Goal: Information Seeking & Learning: Find contact information

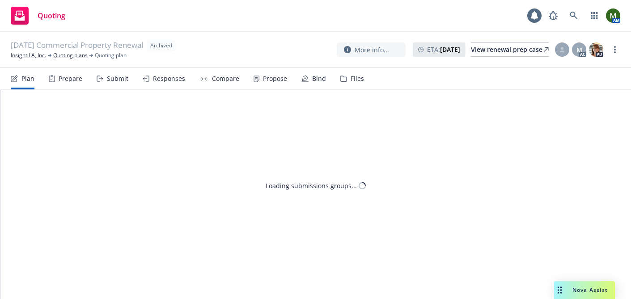
click at [37, 55] on link "Insight LA, Inc." at bounding box center [28, 55] width 35 height 8
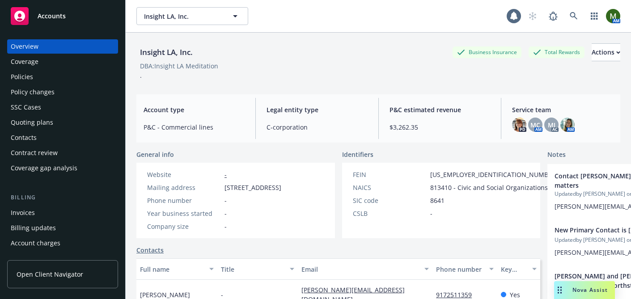
click at [46, 77] on div "Policies" at bounding box center [63, 77] width 104 height 14
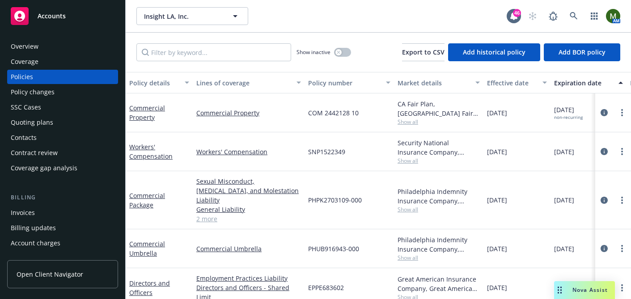
click at [327, 108] on span "COM 2442128 10" at bounding box center [333, 112] width 51 height 9
copy span "COM 2442128 10"
click at [72, 49] on div "Overview" at bounding box center [63, 46] width 104 height 14
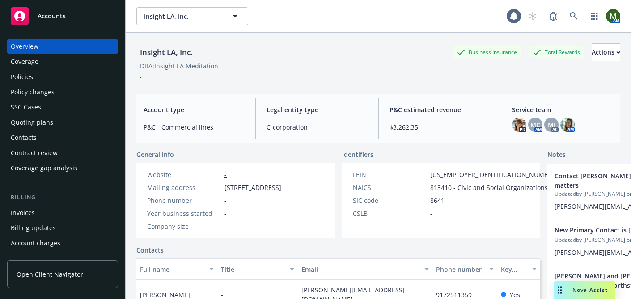
click at [184, 54] on div "Insight LA, Inc." at bounding box center [166, 53] width 60 height 12
copy div "Insight LA, Inc."
click at [58, 74] on div "Policies" at bounding box center [63, 77] width 104 height 14
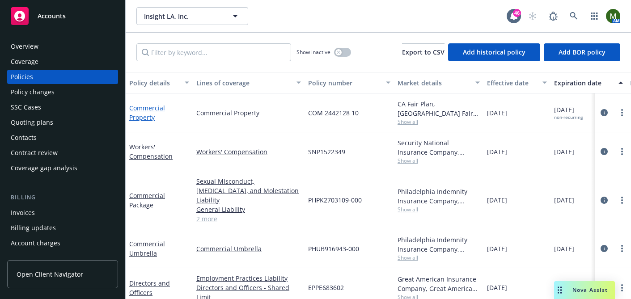
click at [162, 106] on link "Commercial Property" at bounding box center [147, 113] width 36 height 18
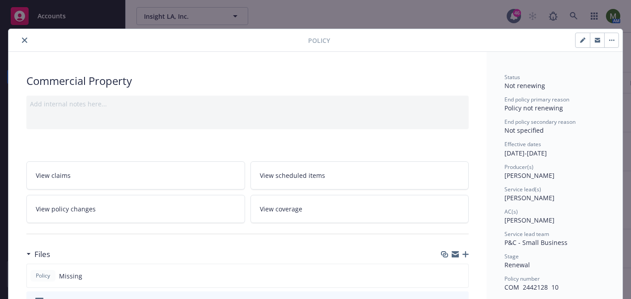
click at [26, 36] on button "close" at bounding box center [24, 40] width 11 height 11
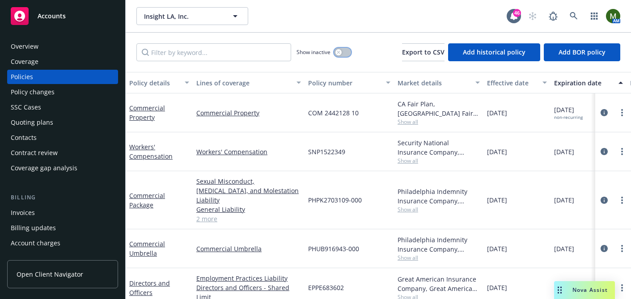
click at [343, 50] on button "button" at bounding box center [342, 52] width 17 height 9
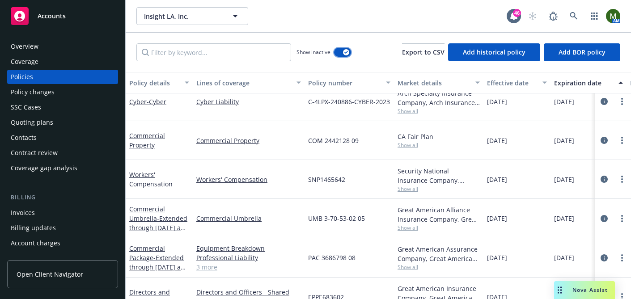
scroll to position [698, 0]
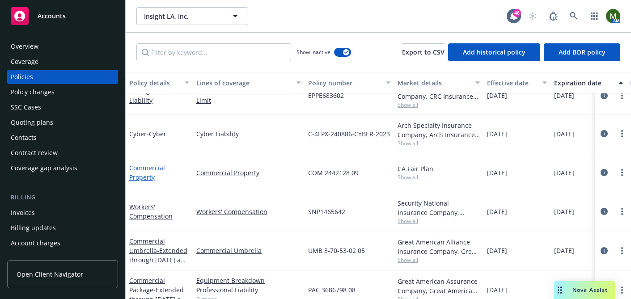
click at [154, 169] on link "Commercial Property" at bounding box center [147, 173] width 36 height 18
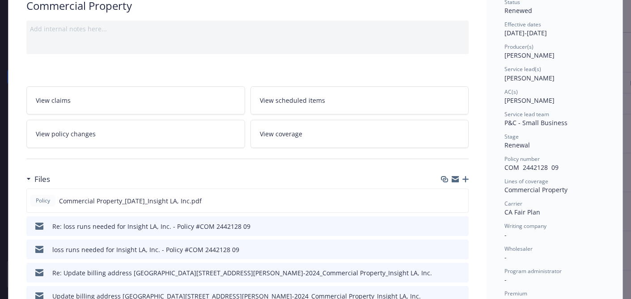
scroll to position [80, 0]
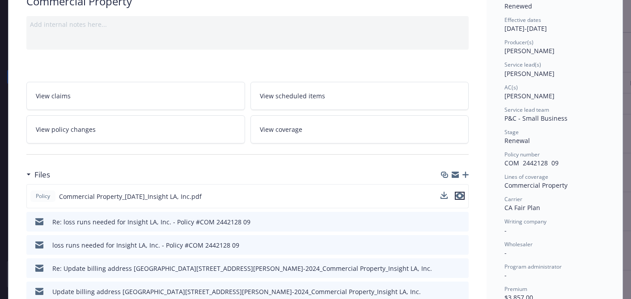
click at [457, 196] on icon "preview file" at bounding box center [460, 196] width 8 height 6
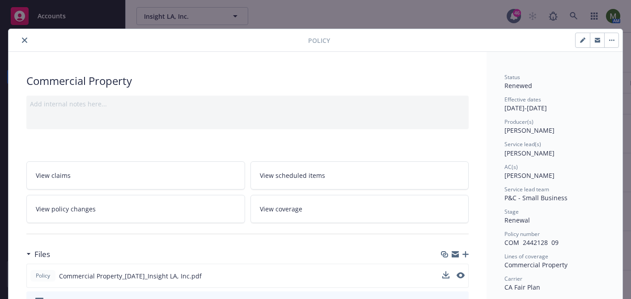
click at [25, 36] on button "close" at bounding box center [24, 40] width 11 height 11
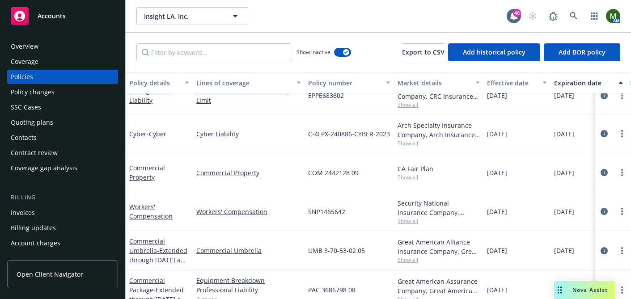
click at [52, 52] on div "Overview" at bounding box center [63, 46] width 104 height 14
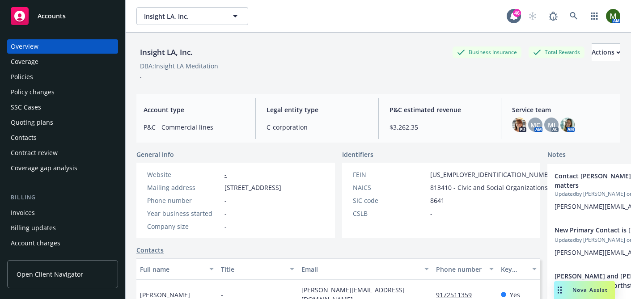
click at [242, 190] on span "1430 Olympic Blvd, # B, Santa Monica, CA, 90404" at bounding box center [253, 187] width 57 height 9
copy span "1430 Olympic Blvd, # B, Santa Monica, CA, 90404"
click at [54, 84] on div "Overview Coverage Policies Policy changes SSC Cases Quoting plans Contacts Cont…" at bounding box center [62, 107] width 111 height 136
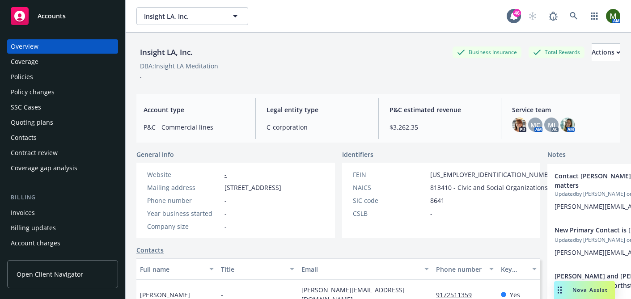
click at [99, 77] on div "Policies" at bounding box center [63, 77] width 104 height 14
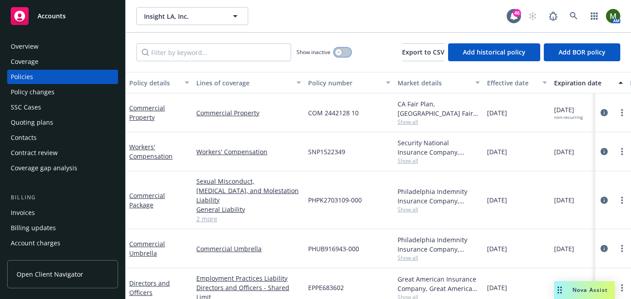
click at [341, 53] on div "button" at bounding box center [339, 52] width 6 height 6
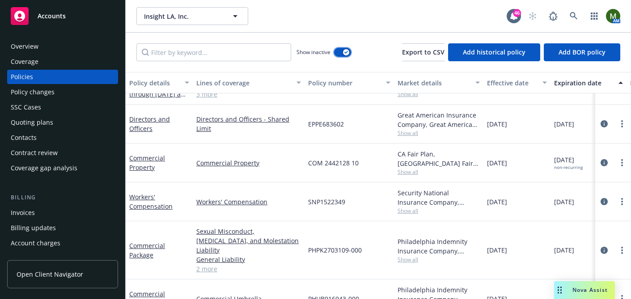
scroll to position [883, 0]
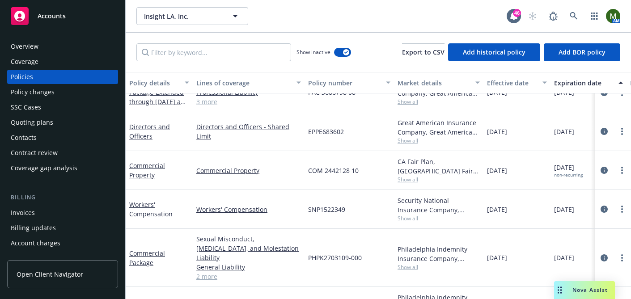
click at [98, 44] on div "Overview" at bounding box center [63, 46] width 104 height 14
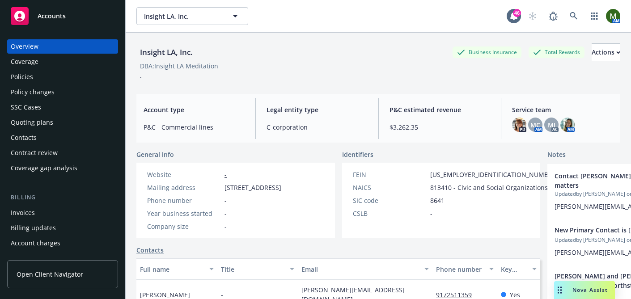
click at [177, 53] on div "Insight LA, Inc." at bounding box center [166, 53] width 60 height 12
copy div "Insight LA, Inc."
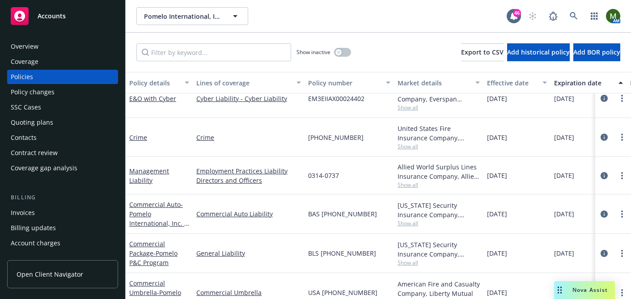
scroll to position [28, 0]
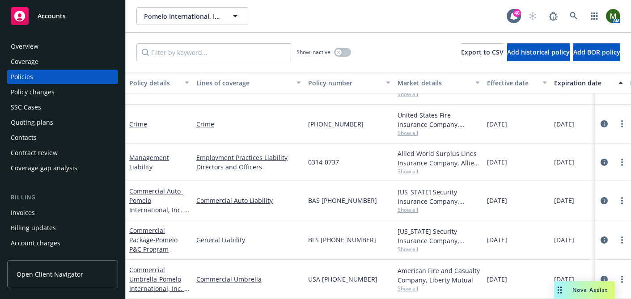
click at [15, 121] on div "Quoting plans" at bounding box center [32, 122] width 43 height 14
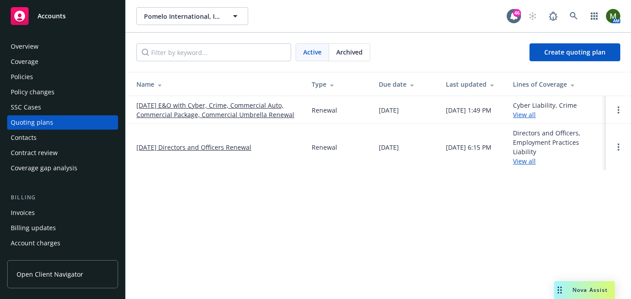
click at [204, 114] on link "[DATE] E&O with Cyber, Crime, Commercial Auto, Commercial Package, Commercial U…" at bounding box center [216, 110] width 161 height 19
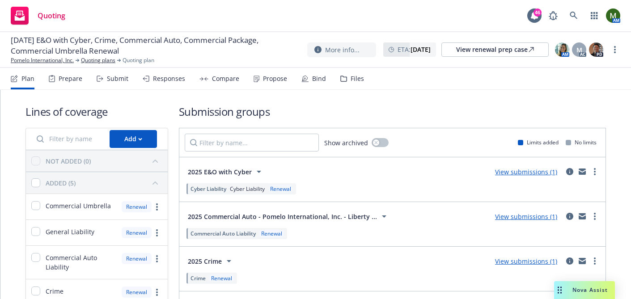
click at [111, 82] on div "Submit" at bounding box center [117, 78] width 21 height 7
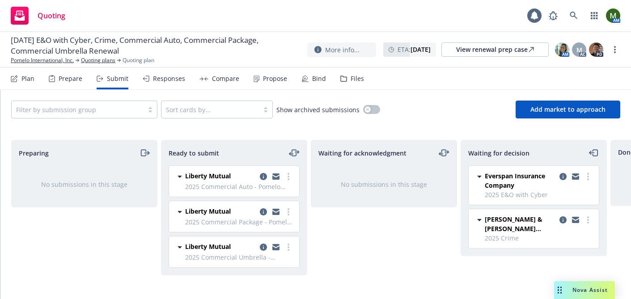
click at [165, 81] on div "Responses" at bounding box center [169, 78] width 32 height 7
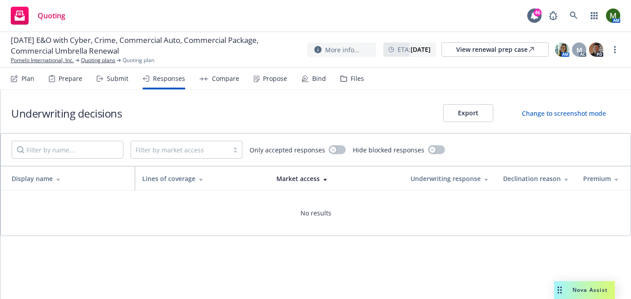
click at [205, 79] on icon at bounding box center [206, 79] width 3 height 0
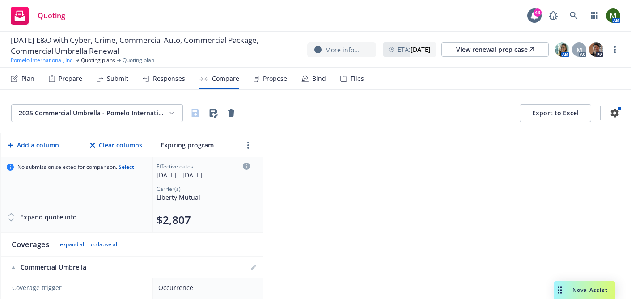
click at [37, 60] on link "Pomelo International, Inc." at bounding box center [42, 60] width 63 height 8
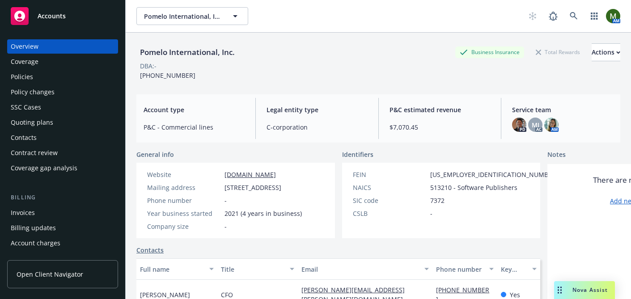
click at [31, 82] on div "Policies" at bounding box center [22, 77] width 22 height 14
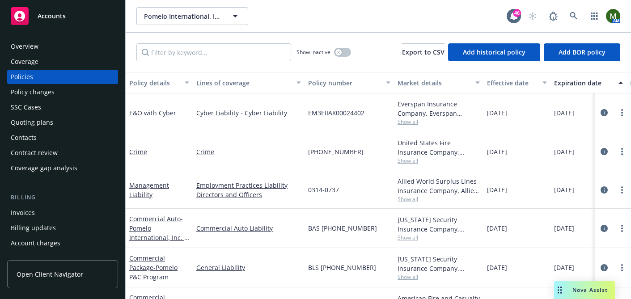
scroll to position [28, 0]
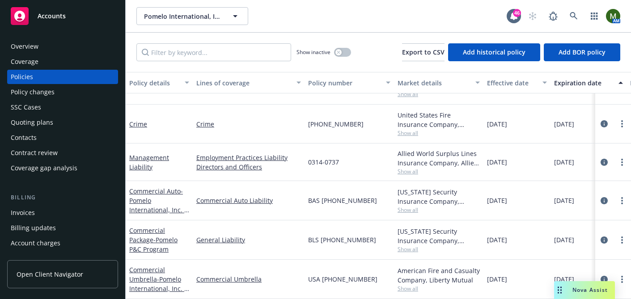
click at [54, 117] on div "Quoting plans" at bounding box center [63, 122] width 104 height 14
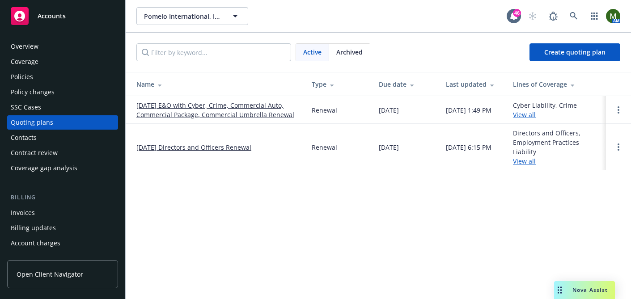
click at [41, 74] on div "Policies" at bounding box center [63, 77] width 104 height 14
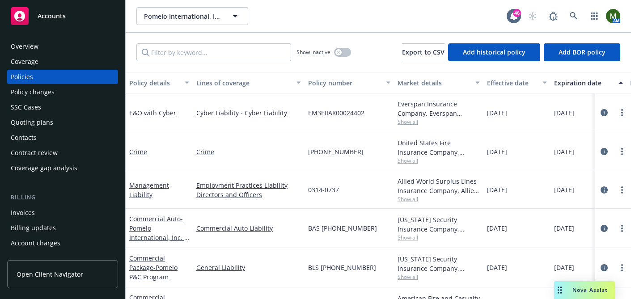
click at [56, 118] on div "Quoting plans" at bounding box center [63, 122] width 104 height 14
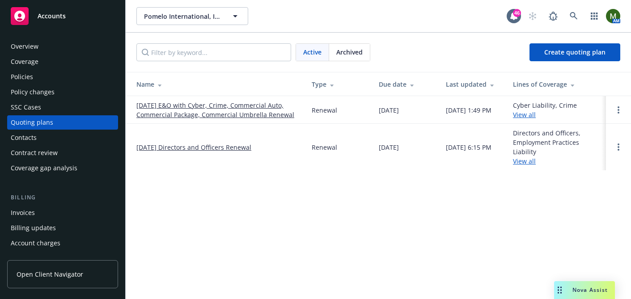
click at [169, 145] on link "11/15/25 Directors and Officers Renewal" at bounding box center [193, 147] width 115 height 9
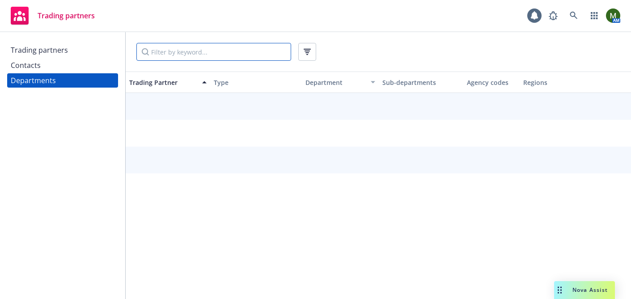
click at [272, 55] on input "Filter by keyword..." at bounding box center [213, 52] width 155 height 18
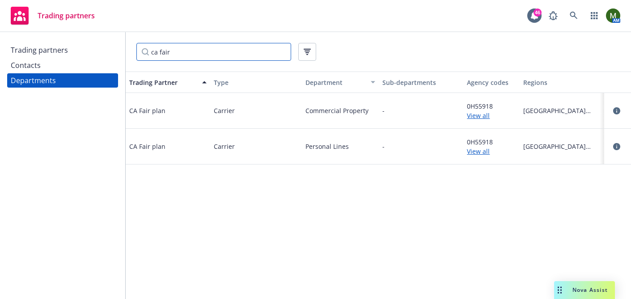
type input "ca fair"
click at [479, 102] on span "0H55918" at bounding box center [491, 106] width 49 height 9
copy span "0H55918"
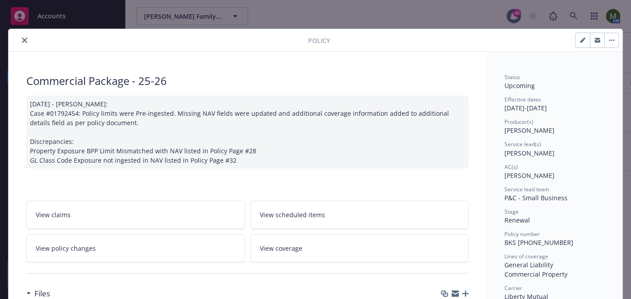
click at [26, 42] on icon "close" at bounding box center [24, 40] width 5 height 5
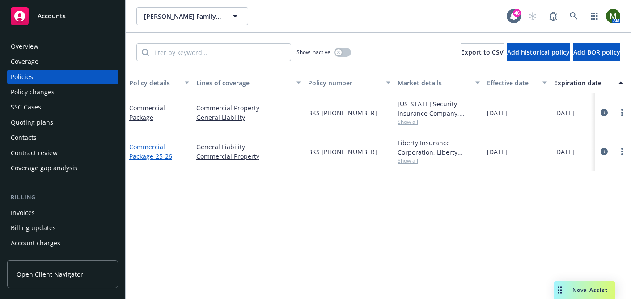
click at [154, 150] on link "Commercial Package - 25-26" at bounding box center [150, 152] width 43 height 18
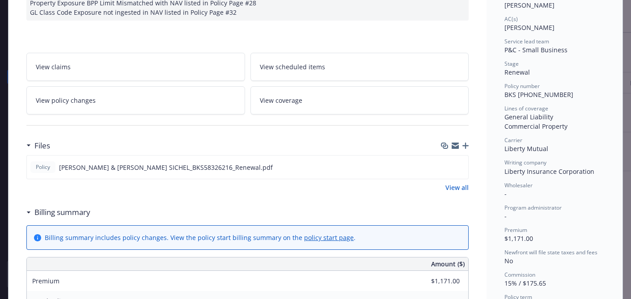
scroll to position [149, 0]
click at [461, 168] on icon "preview file" at bounding box center [460, 166] width 8 height 6
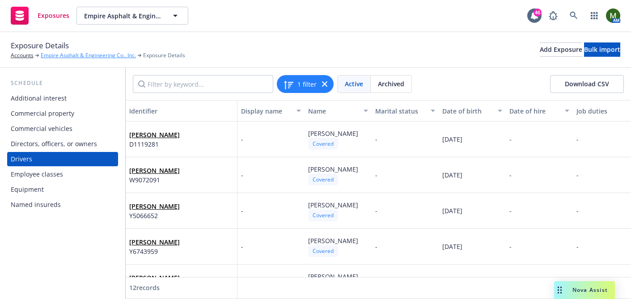
click at [64, 55] on link "Empire Asphalt & Engineering Co., Inc." at bounding box center [88, 55] width 95 height 8
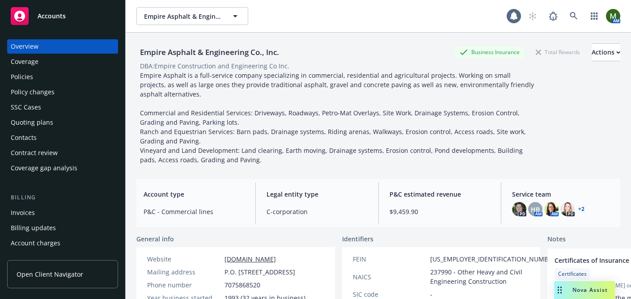
click at [40, 73] on div "Policies" at bounding box center [63, 77] width 104 height 14
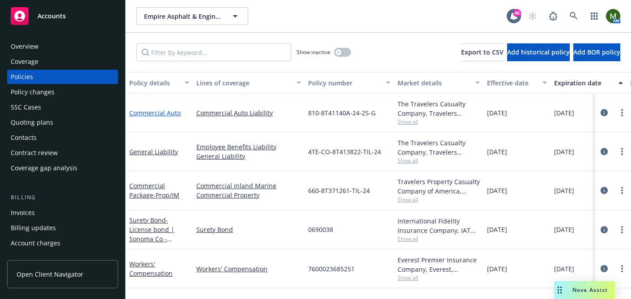
click at [169, 112] on link "Commercial Auto" at bounding box center [154, 113] width 51 height 9
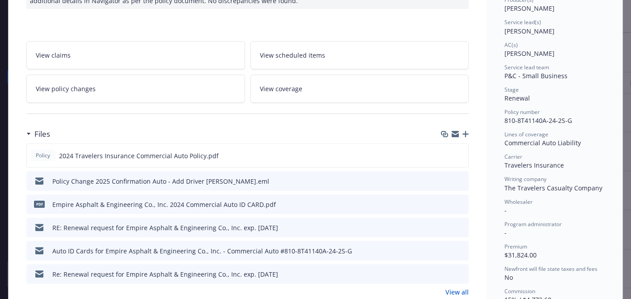
scroll to position [123, 0]
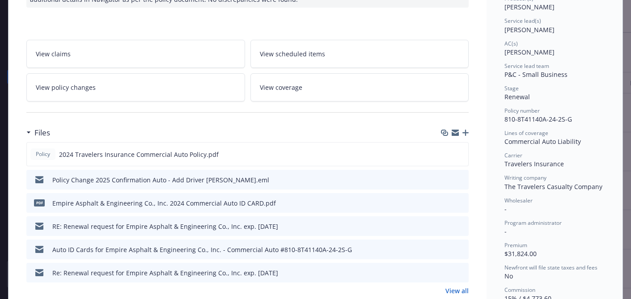
click at [461, 179] on icon "preview file" at bounding box center [460, 179] width 8 height 6
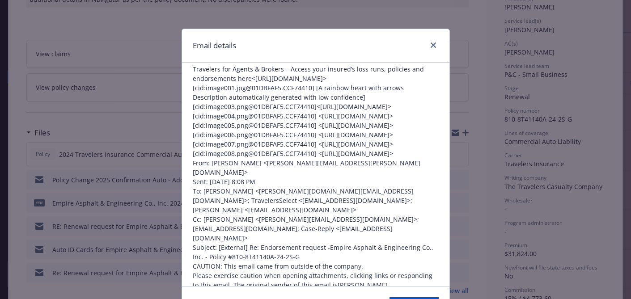
scroll to position [0, 0]
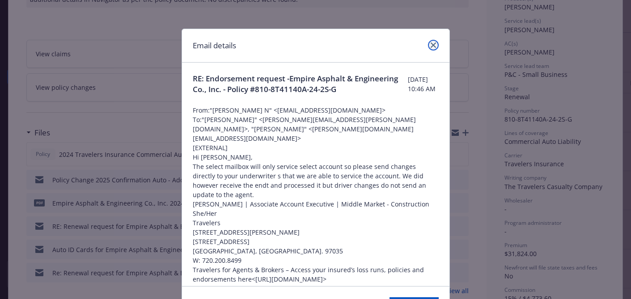
click at [435, 44] on icon "close" at bounding box center [433, 45] width 5 height 5
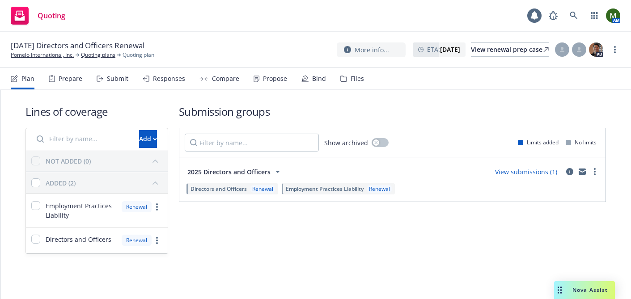
click at [116, 83] on div "Submit" at bounding box center [113, 78] width 32 height 21
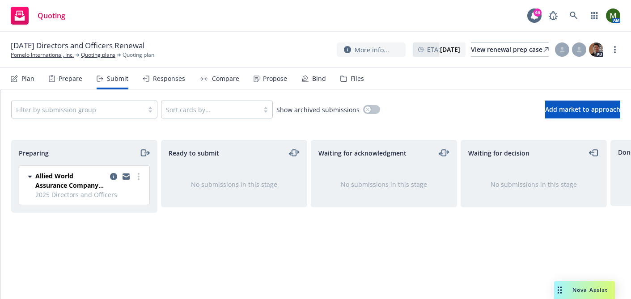
click at [161, 75] on div "Responses" at bounding box center [169, 78] width 32 height 7
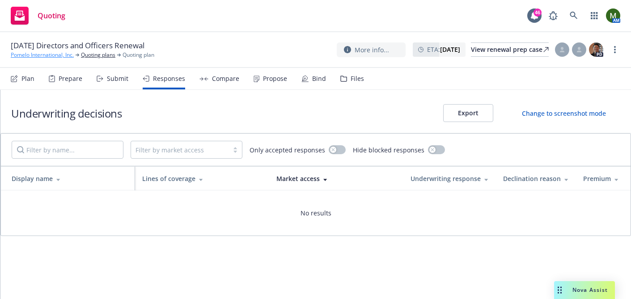
click at [40, 56] on link "Pomelo International, Inc." at bounding box center [42, 55] width 63 height 8
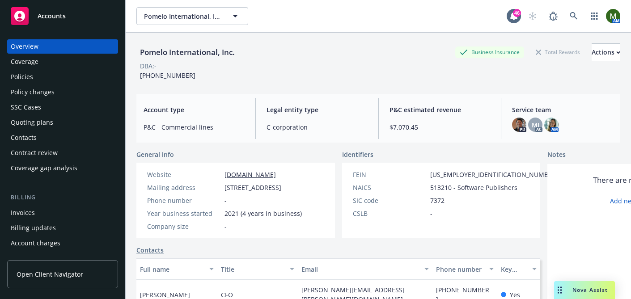
click at [87, 78] on div "Policies" at bounding box center [63, 77] width 104 height 14
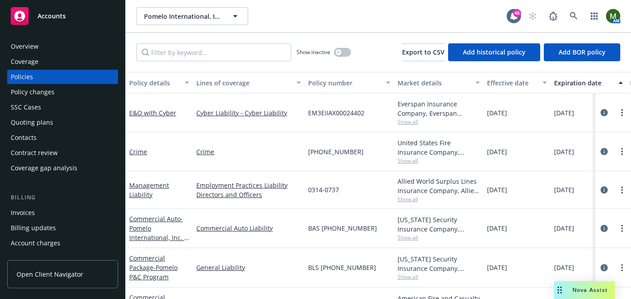
click at [318, 110] on span "EM3EIIAX00024402" at bounding box center [336, 112] width 56 height 9
copy span "EM3EIIAX00024402"
click at [60, 124] on div "Quoting plans" at bounding box center [63, 122] width 104 height 14
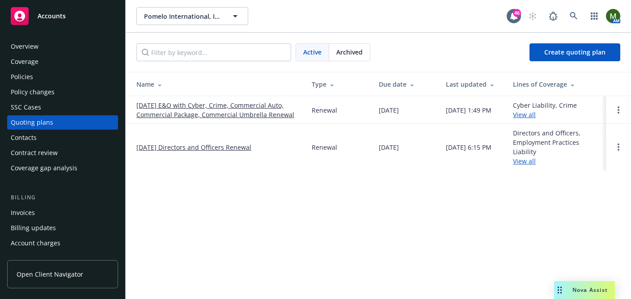
click at [180, 148] on link "[DATE] Directors and Officers Renewal" at bounding box center [193, 147] width 115 height 9
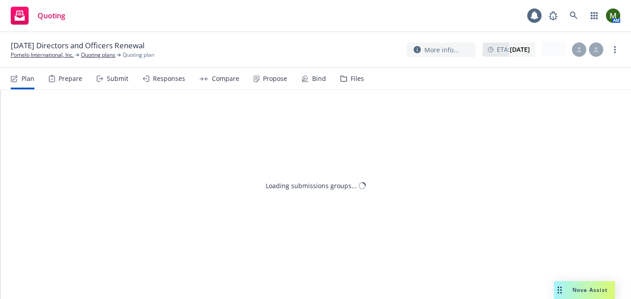
click at [70, 77] on div "Prepare" at bounding box center [71, 78] width 24 height 7
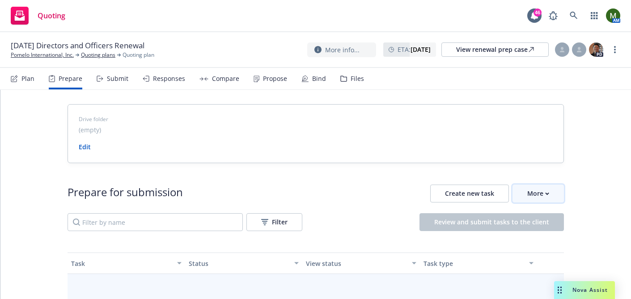
click at [531, 188] on div "More" at bounding box center [538, 193] width 22 height 17
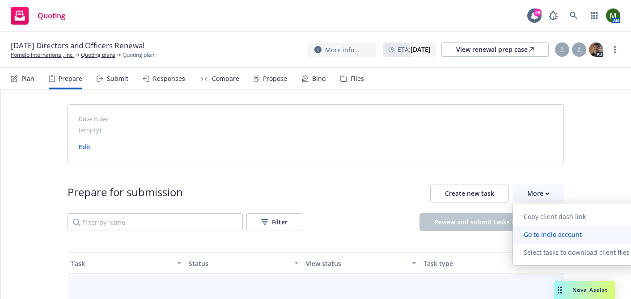
click at [540, 236] on span "Go to Indio account" at bounding box center [553, 234] width 80 height 9
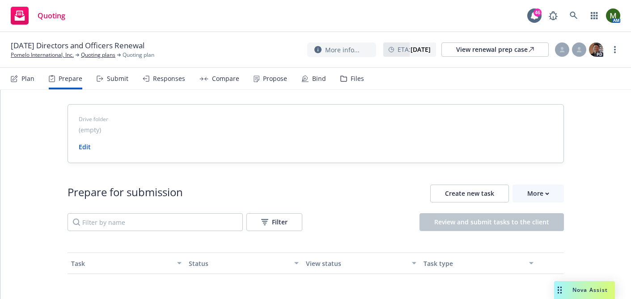
click at [356, 78] on div "Files" at bounding box center [357, 78] width 13 height 7
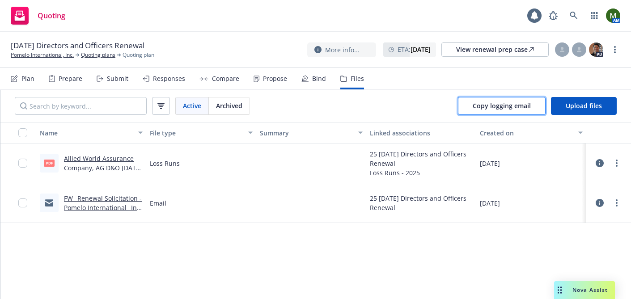
click at [472, 103] on button "Copy logging email" at bounding box center [502, 106] width 88 height 18
click at [64, 54] on link "Pomelo International, Inc." at bounding box center [42, 55] width 63 height 8
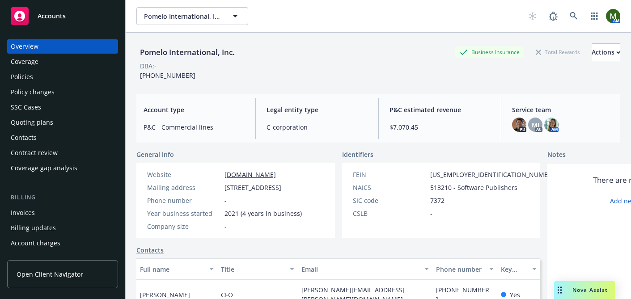
click at [39, 81] on div "Policies" at bounding box center [63, 77] width 104 height 14
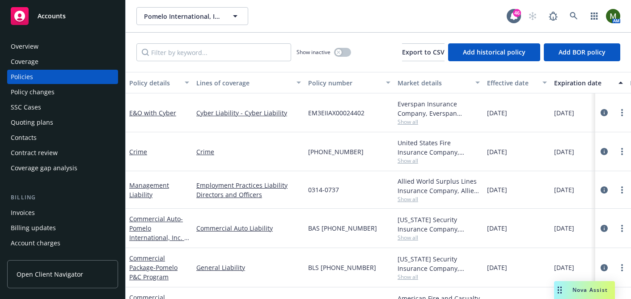
click at [323, 152] on span "626-040374-4" at bounding box center [335, 151] width 55 height 9
copy span "626-040374-4"
click at [55, 128] on div "Quoting plans" at bounding box center [63, 122] width 104 height 14
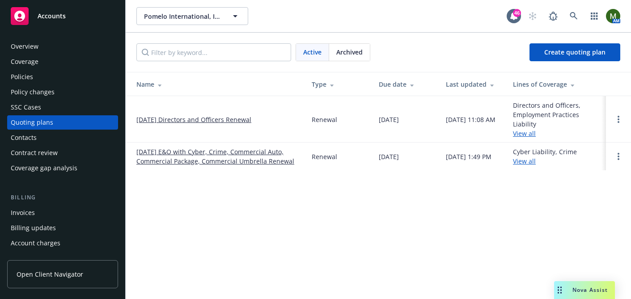
click at [193, 153] on link "11/15/25 E&O with Cyber, Crime, Commercial Auto, Commercial Package, Commercial…" at bounding box center [216, 156] width 161 height 19
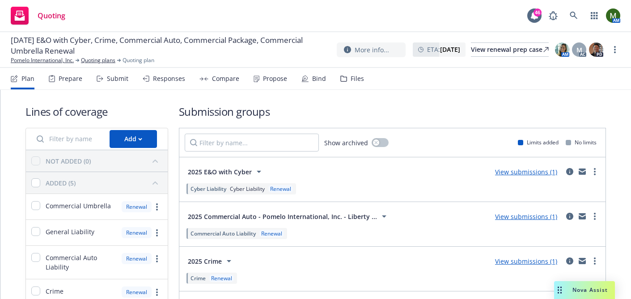
click at [112, 82] on div "Submit" at bounding box center [117, 78] width 21 height 7
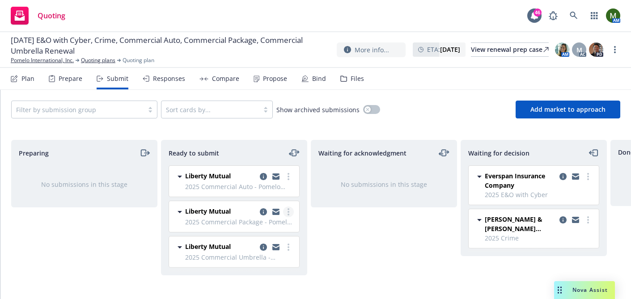
click at [287, 213] on link "more" at bounding box center [288, 212] width 11 height 11
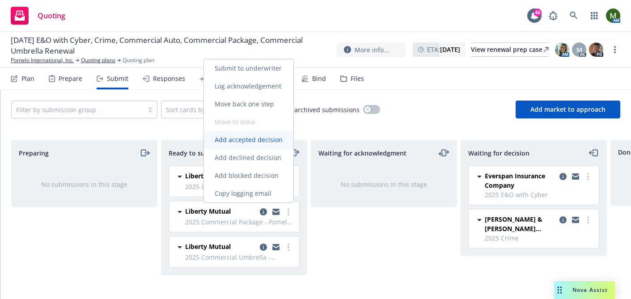
click at [250, 133] on link "Add accepted decision" at bounding box center [248, 140] width 89 height 18
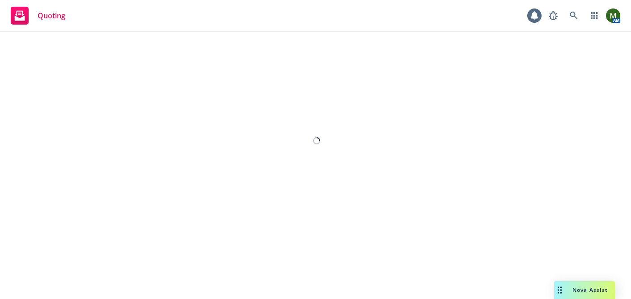
select select "12"
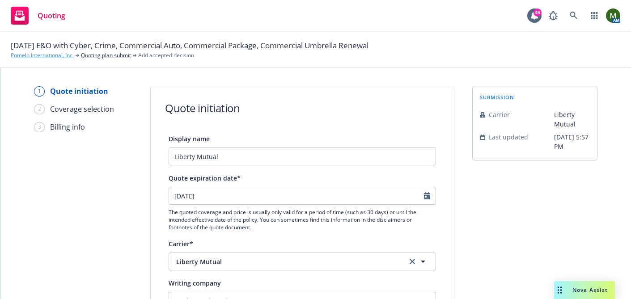
click at [42, 56] on link "Pomelo International, Inc." at bounding box center [42, 55] width 63 height 8
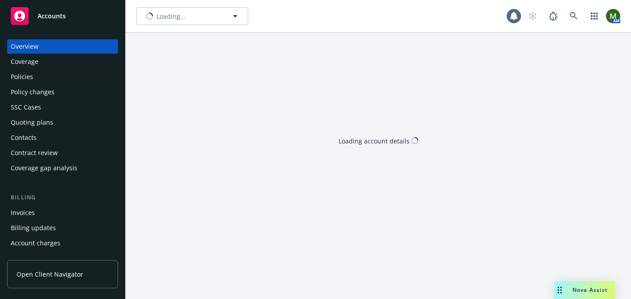
click at [57, 110] on div "SSC Cases" at bounding box center [63, 107] width 104 height 14
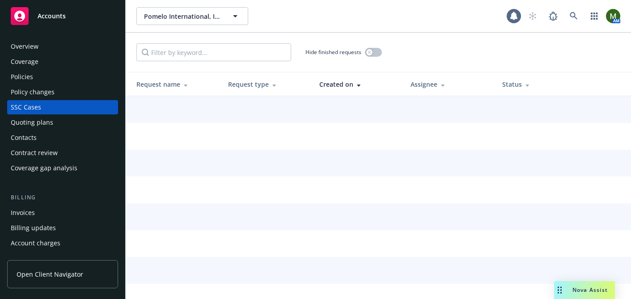
click at [57, 119] on div "Quoting plans" at bounding box center [63, 122] width 104 height 14
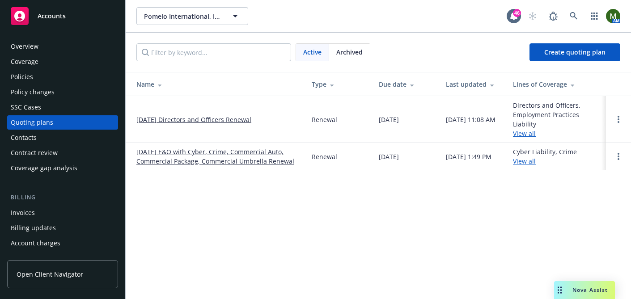
click at [186, 153] on link "11/15/25 E&O with Cyber, Crime, Commercial Auto, Commercial Package, Commercial…" at bounding box center [216, 156] width 161 height 19
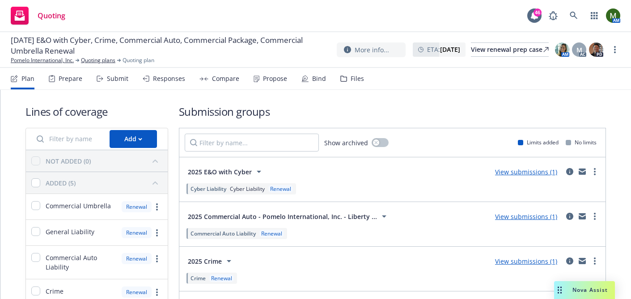
click at [124, 82] on div "Submit" at bounding box center [117, 78] width 21 height 7
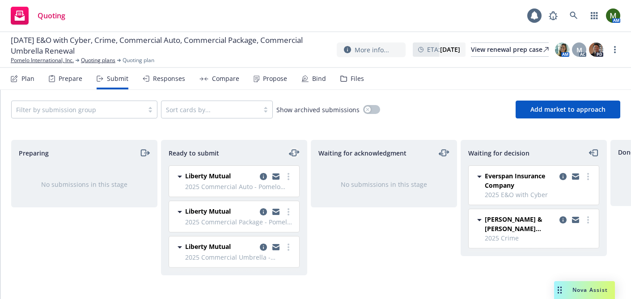
click at [291, 152] on icon "moveLeftRight" at bounding box center [294, 153] width 11 height 11
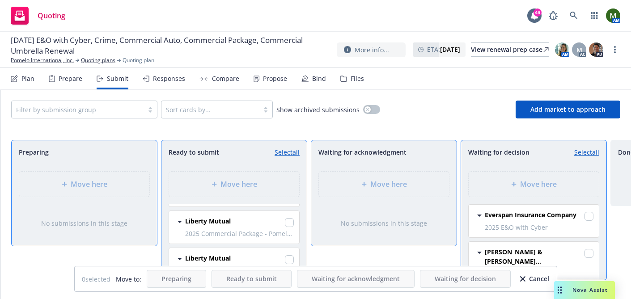
scroll to position [39, 0]
click at [288, 215] on input "checkbox" at bounding box center [289, 214] width 9 height 9
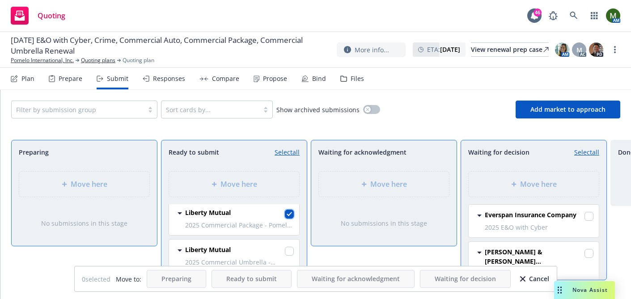
checkbox input "true"
click at [503, 183] on div "Move here" at bounding box center [534, 184] width 116 height 11
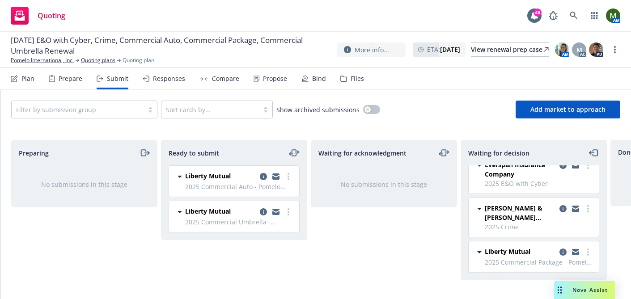
scroll to position [0, 0]
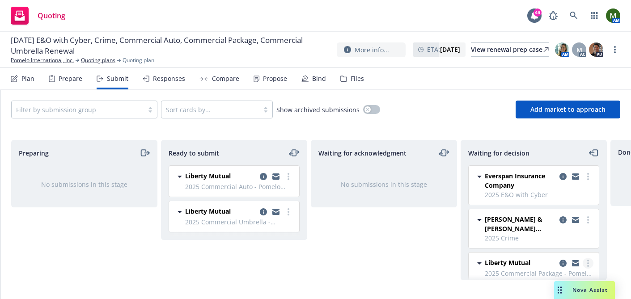
click at [589, 263] on link "more" at bounding box center [588, 263] width 11 height 11
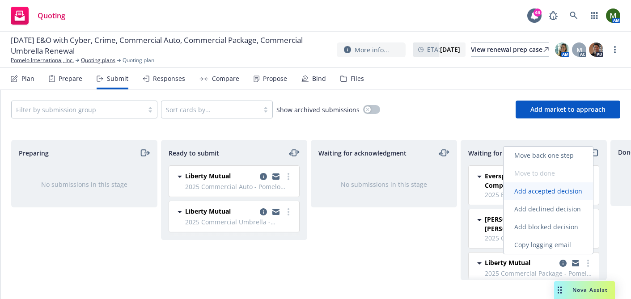
click at [548, 187] on span "Add accepted decision" at bounding box center [548, 191] width 89 height 9
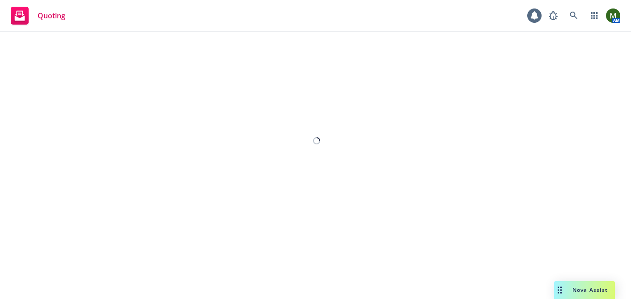
select select "12"
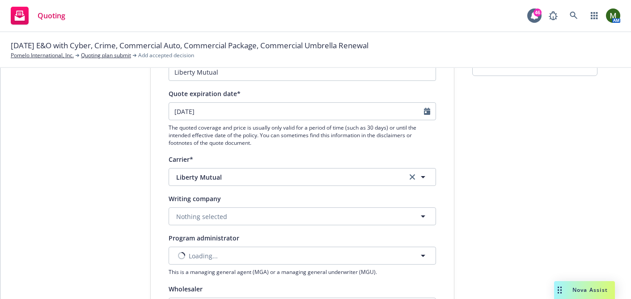
scroll to position [97, 0]
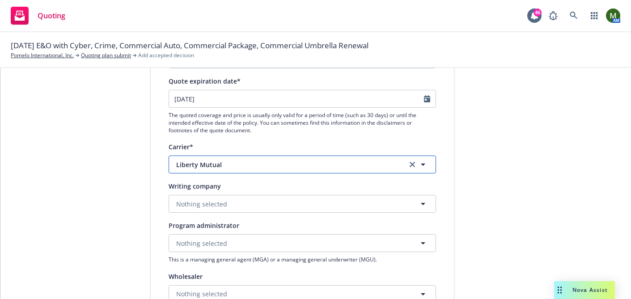
click at [301, 169] on button "Liberty Mutual" at bounding box center [303, 165] width 268 height 18
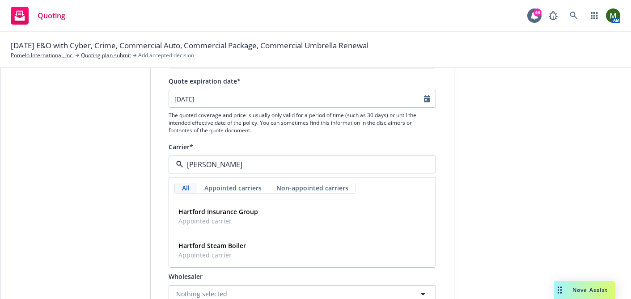
type input "hartf"
click at [270, 208] on div "Hartford Insurance Group Appointed carrier" at bounding box center [302, 216] width 255 height 22
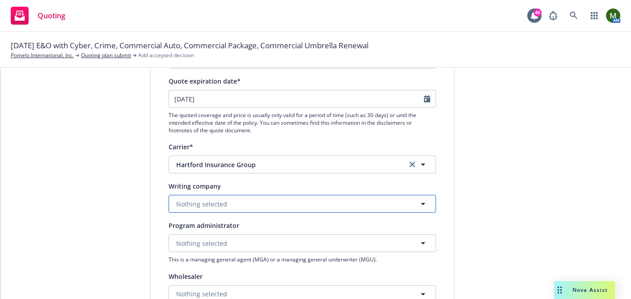
click at [265, 211] on button "Nothing selected" at bounding box center [303, 204] width 268 height 18
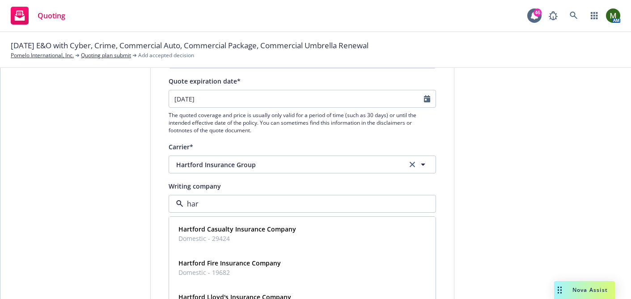
type input "hart"
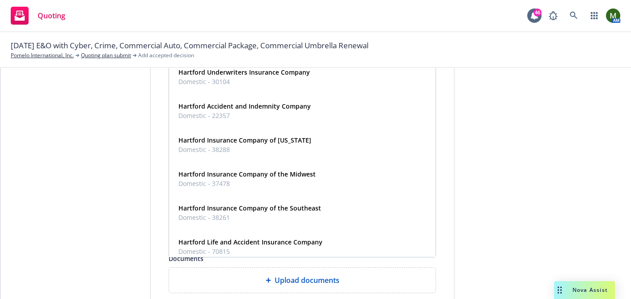
scroll to position [0, 0]
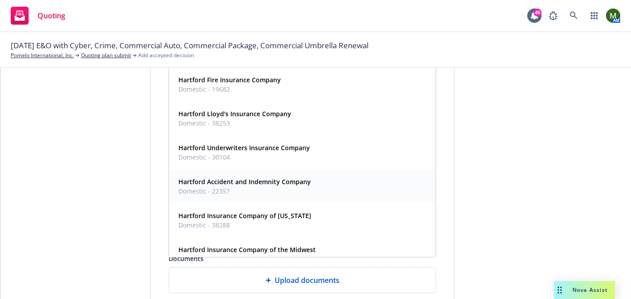
click at [311, 184] on div "Hartford Accident and Indemnity Company Domestic - 22357" at bounding box center [302, 186] width 255 height 22
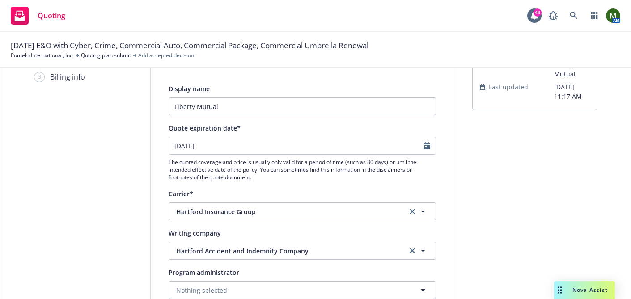
scroll to position [45, 0]
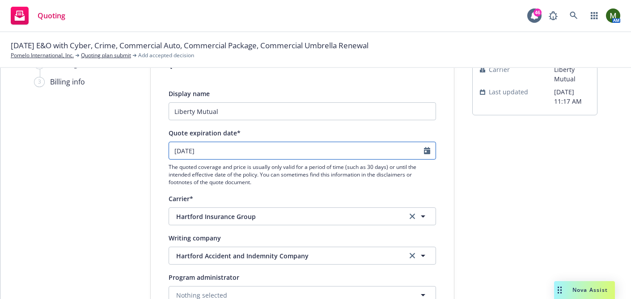
click at [289, 152] on input "11/14/2025" at bounding box center [296, 150] width 255 height 17
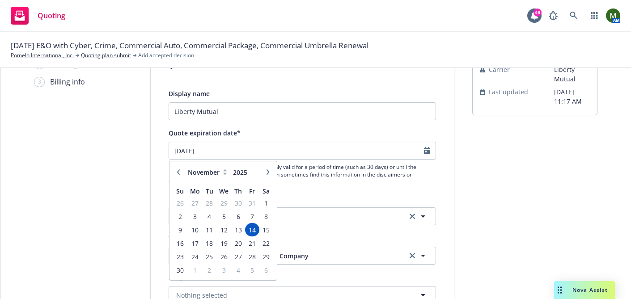
click at [265, 174] on icon "button" at bounding box center [267, 172] width 5 height 5
select select "12"
click at [199, 231] on span "15" at bounding box center [194, 230] width 13 height 11
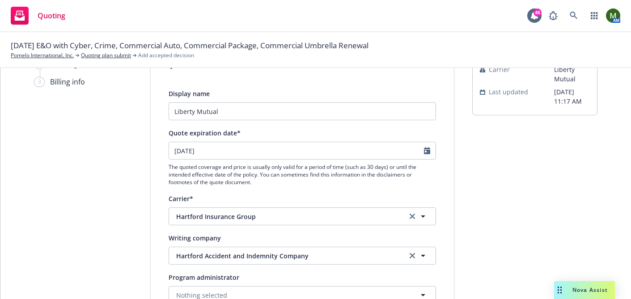
type input "12/15/2025"
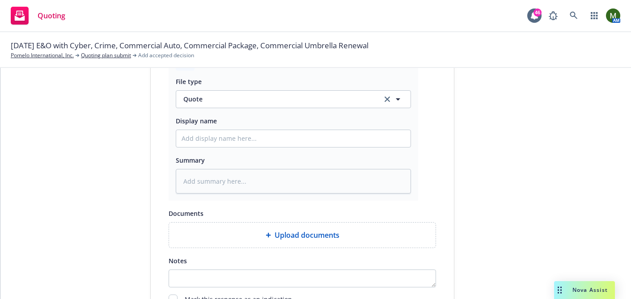
scroll to position [534, 0]
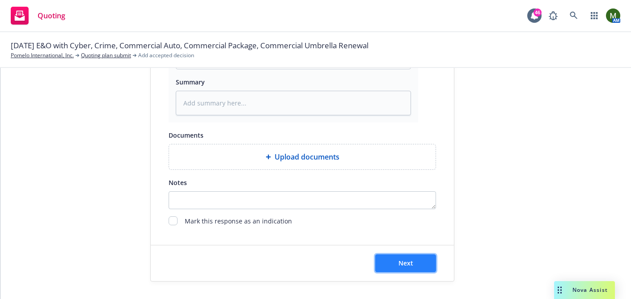
click at [408, 260] on span "Next" at bounding box center [406, 263] width 15 height 9
type textarea "x"
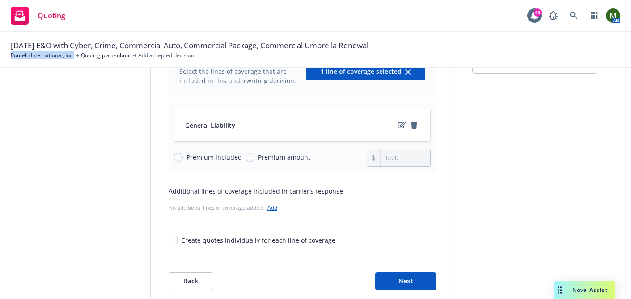
scroll to position [105, 0]
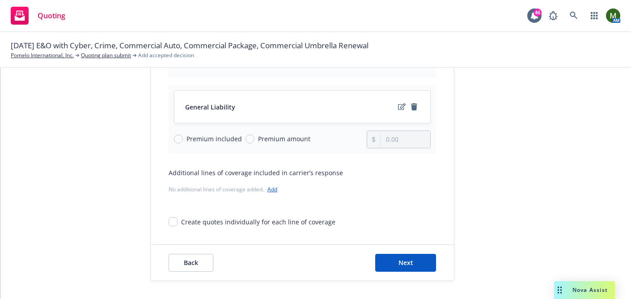
click at [273, 191] on link "Add" at bounding box center [273, 190] width 10 height 8
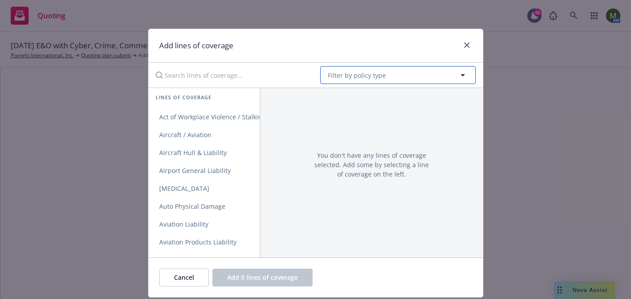
click at [344, 74] on span "Filter by policy type" at bounding box center [357, 75] width 58 height 9
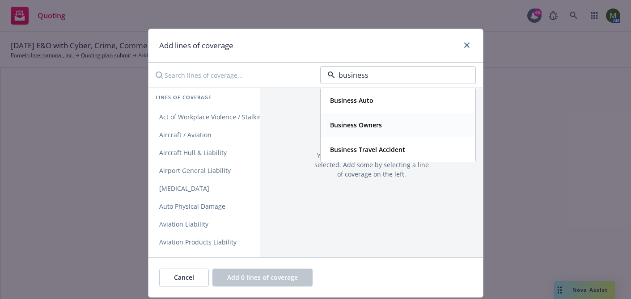
click at [351, 123] on strong "Business Owners" at bounding box center [356, 125] width 52 height 9
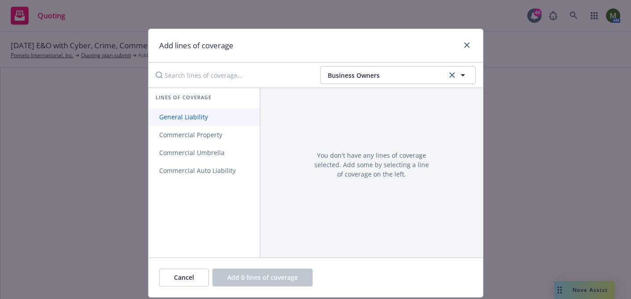
click at [201, 114] on span "General Liability" at bounding box center [184, 117] width 70 height 9
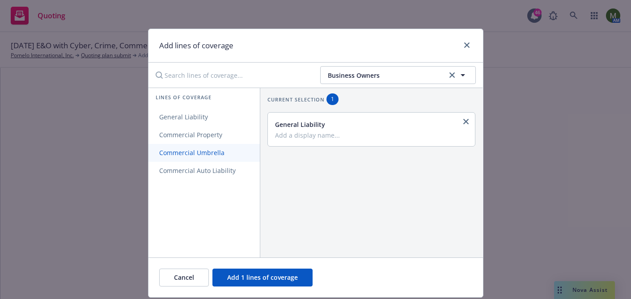
click at [200, 151] on span "Commercial Umbrella" at bounding box center [192, 153] width 87 height 9
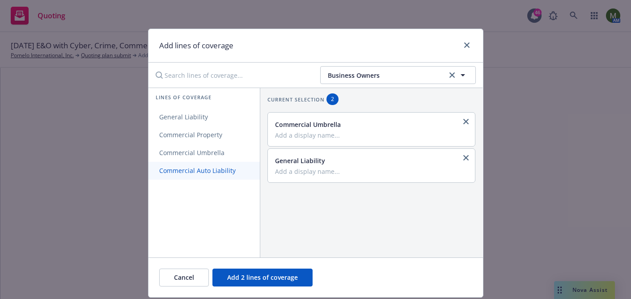
click at [201, 171] on span "Commercial Auto Liability" at bounding box center [198, 170] width 98 height 9
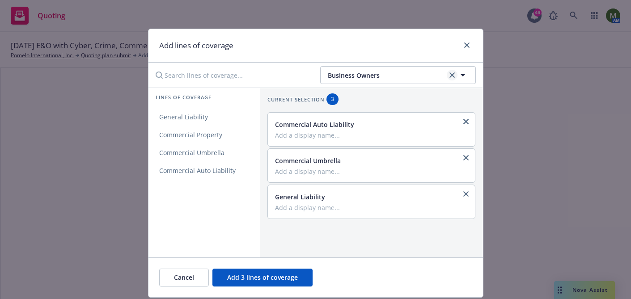
click at [450, 73] on icon "clear selection" at bounding box center [452, 74] width 5 height 5
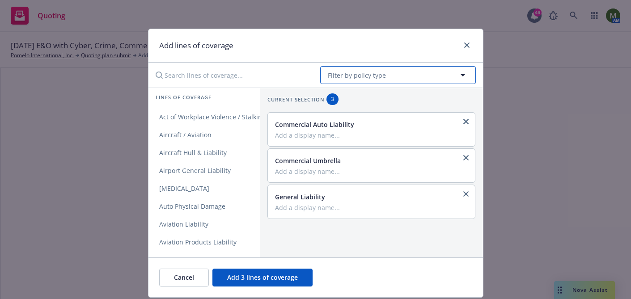
click at [367, 72] on span "Filter by policy type" at bounding box center [357, 75] width 58 height 9
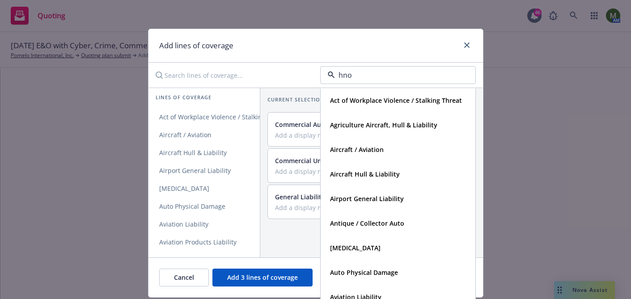
type input "hnoa"
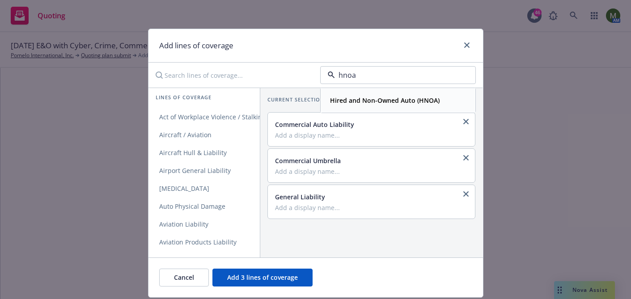
click at [367, 98] on strong "Hired and Non-Owned Auto (HNOA)" at bounding box center [385, 100] width 110 height 9
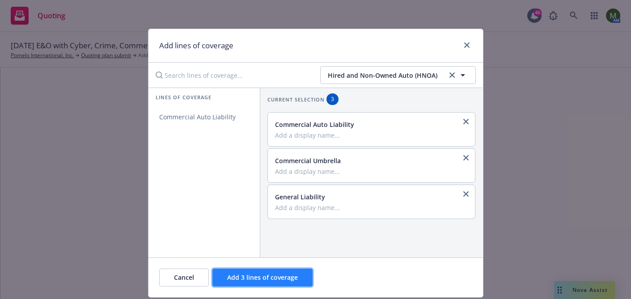
click at [250, 276] on span "Add 3 lines of coverage" at bounding box center [262, 277] width 71 height 9
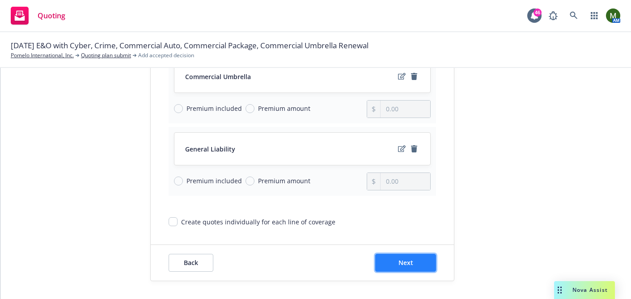
click at [407, 266] on span "Next" at bounding box center [406, 263] width 15 height 9
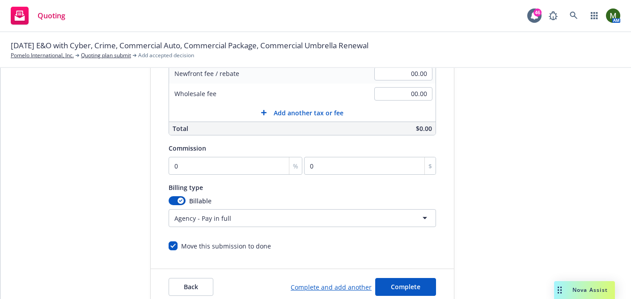
scroll to position [232, 0]
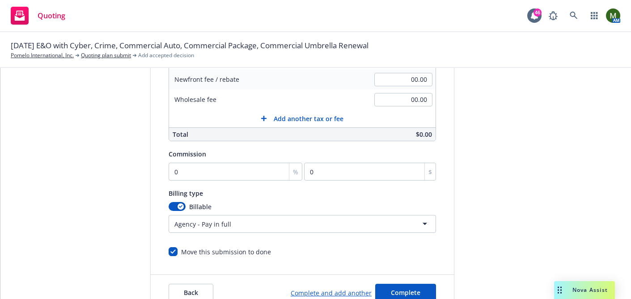
click at [189, 222] on html "Quoting 46 AM 11/15/25 E&O with Cyber, Crime, Commercial Auto, Commercial Packa…" at bounding box center [315, 149] width 631 height 299
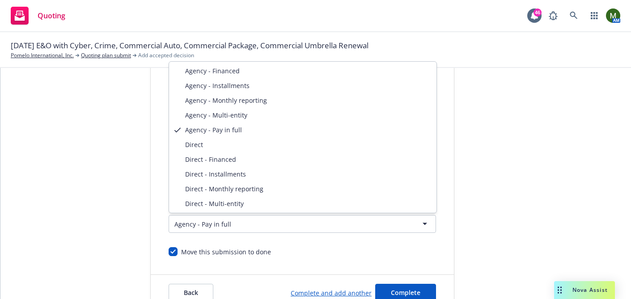
select select "DIRECT"
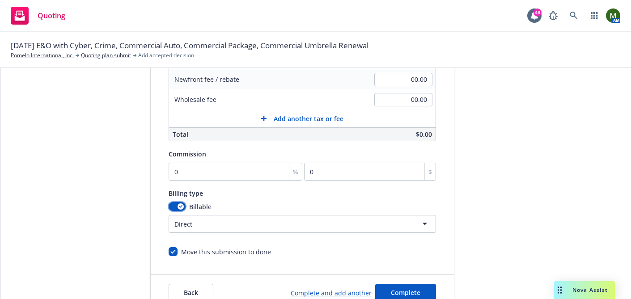
click at [179, 207] on icon "button" at bounding box center [181, 206] width 4 height 3
select select
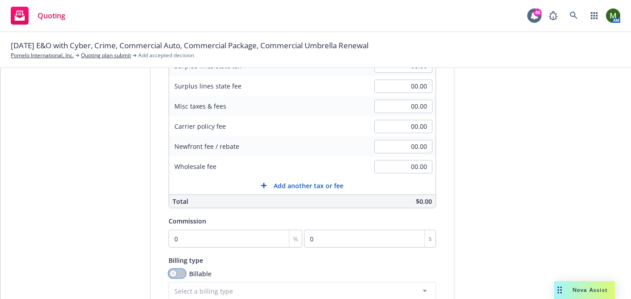
scroll to position [49, 0]
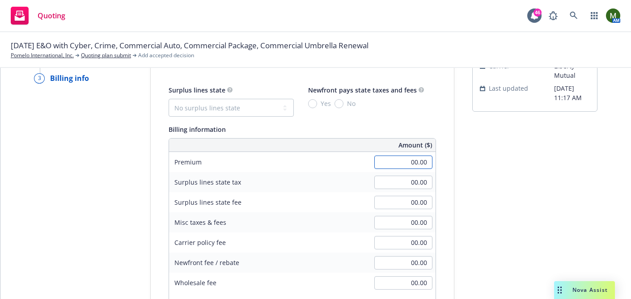
click at [393, 161] on input "00.00" at bounding box center [403, 162] width 58 height 13
type input "2,493.00"
click at [479, 204] on div "submission Carrier Liberty Mutual Last updated 10/15, 11:17 AM" at bounding box center [534, 266] width 125 height 458
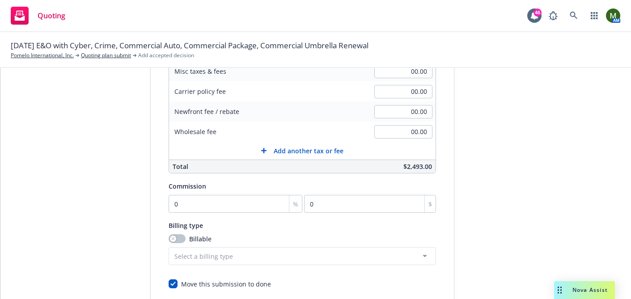
scroll to position [248, 0]
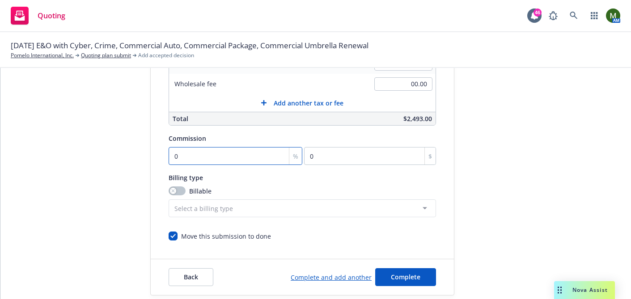
click at [217, 156] on input "0" at bounding box center [236, 156] width 134 height 18
type input "1"
type input "24.93"
type input "15"
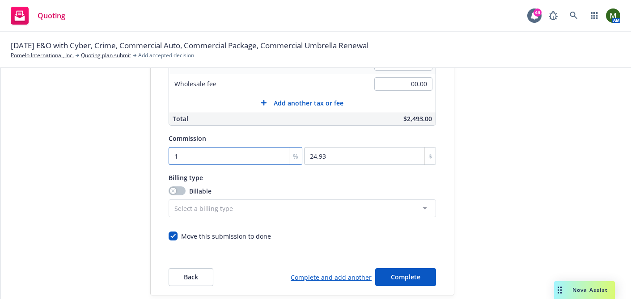
type input "373.95"
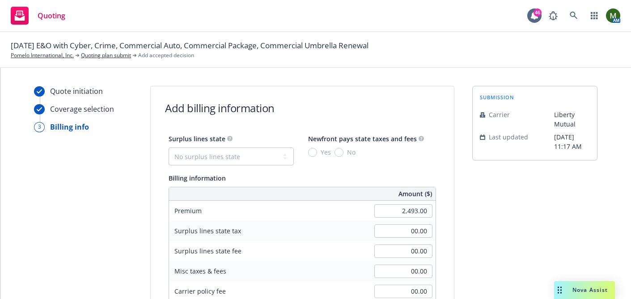
scroll to position [262, 0]
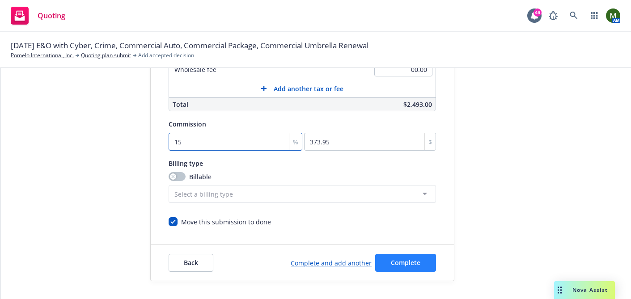
type input "15"
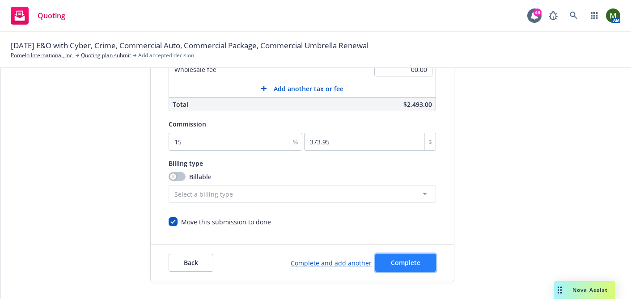
click at [412, 264] on span "Complete" at bounding box center [406, 263] width 30 height 9
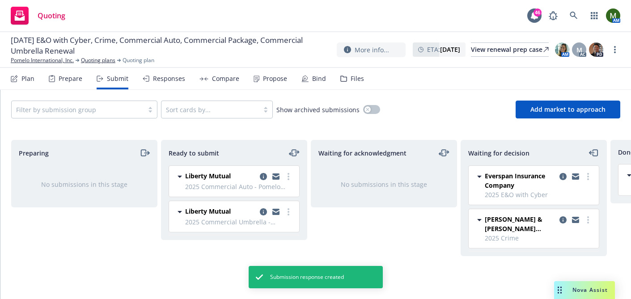
click at [263, 80] on div "Propose" at bounding box center [275, 78] width 24 height 7
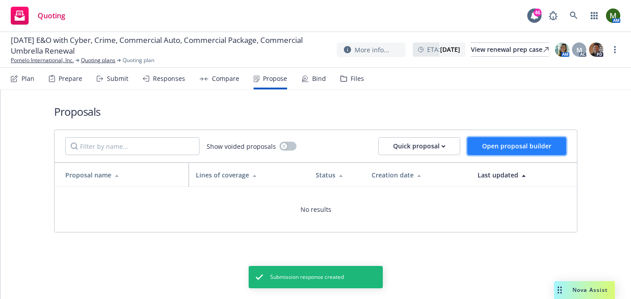
click at [503, 145] on span "Open proposal builder" at bounding box center [516, 146] width 69 height 9
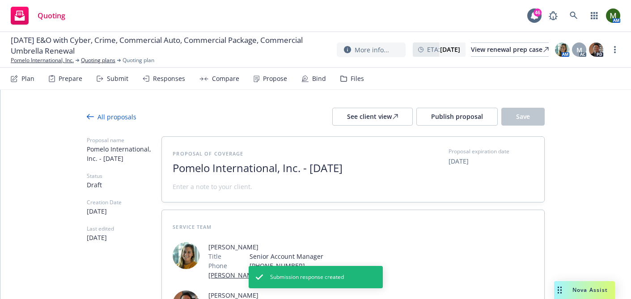
click at [318, 170] on span "Pomelo International, Inc. - October 2025" at bounding box center [282, 168] width 219 height 13
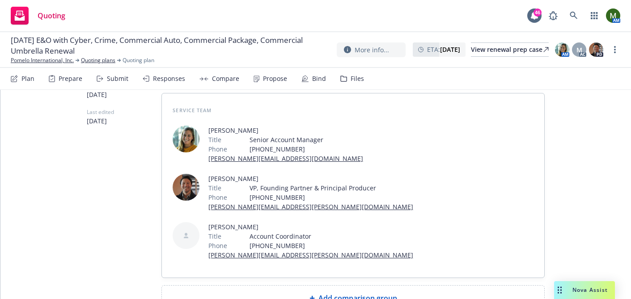
scroll to position [183, 0]
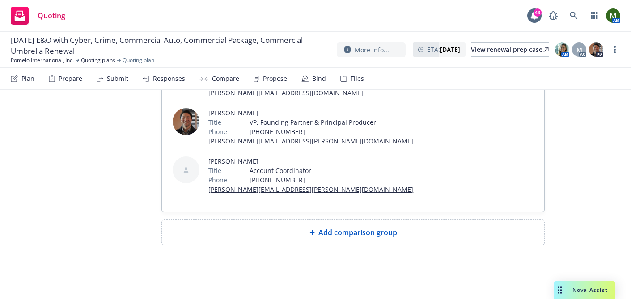
click at [306, 227] on div "Add comparison group" at bounding box center [353, 232] width 368 height 11
type textarea "x"
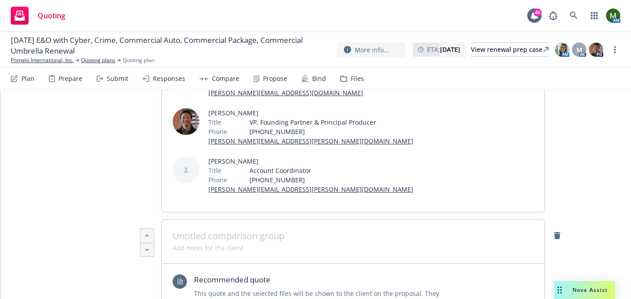
click at [306, 237] on span at bounding box center [353, 236] width 361 height 11
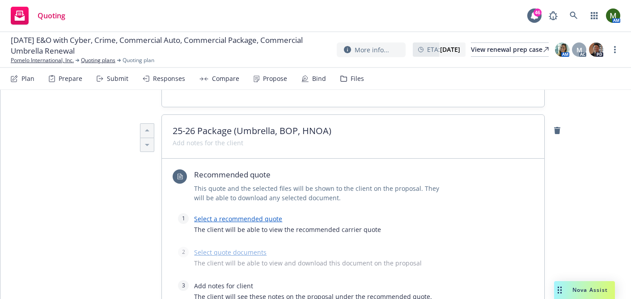
scroll to position [334, 0]
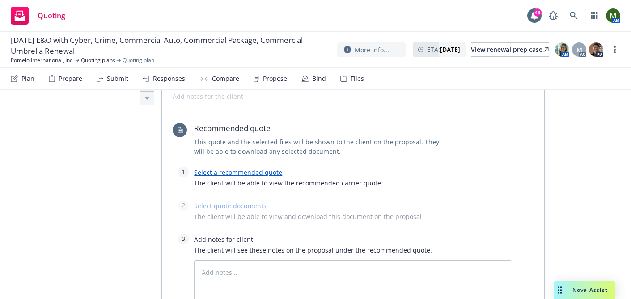
click at [255, 174] on link "Select a recommended quote" at bounding box center [238, 172] width 88 height 9
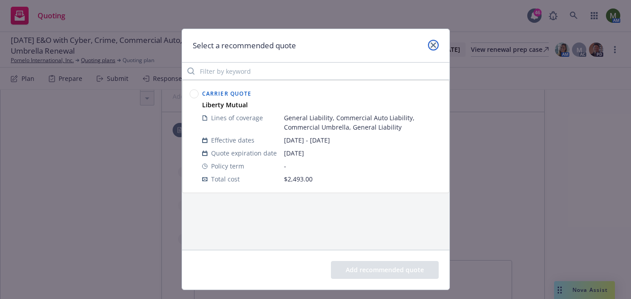
click at [435, 47] on icon "close" at bounding box center [433, 45] width 5 height 5
type textarea "x"
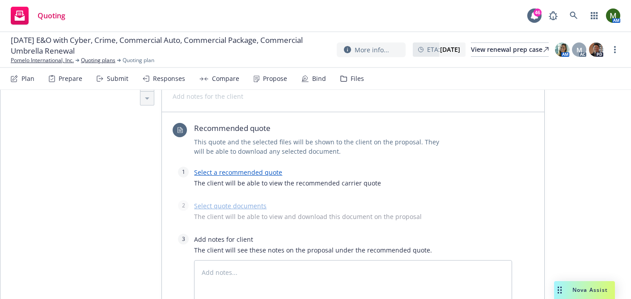
scroll to position [0, 0]
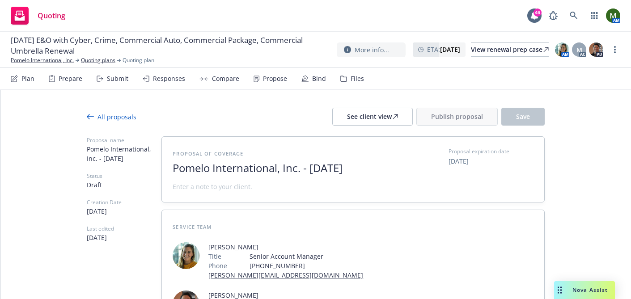
click at [261, 84] on div "Propose" at bounding box center [271, 78] width 34 height 21
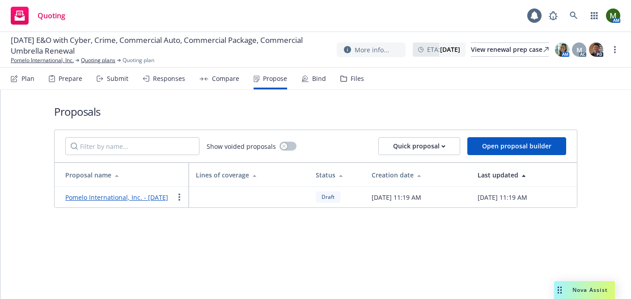
click at [212, 78] on div "Compare" at bounding box center [225, 78] width 27 height 7
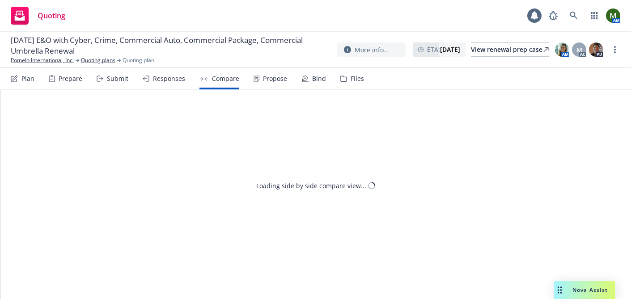
click at [166, 78] on div "Responses" at bounding box center [169, 78] width 32 height 7
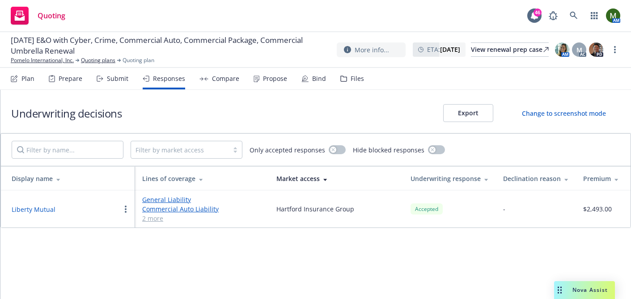
click at [43, 208] on button "Liberty Mutual" at bounding box center [34, 209] width 44 height 9
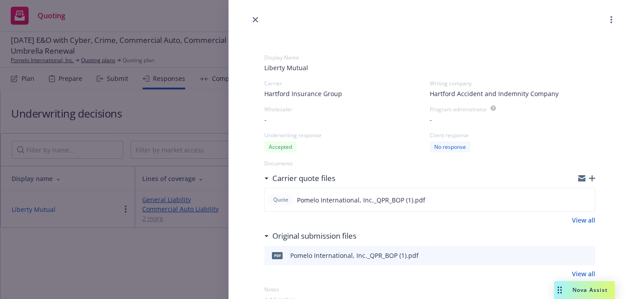
click at [297, 67] on span "Liberty Mutual" at bounding box center [429, 67] width 331 height 9
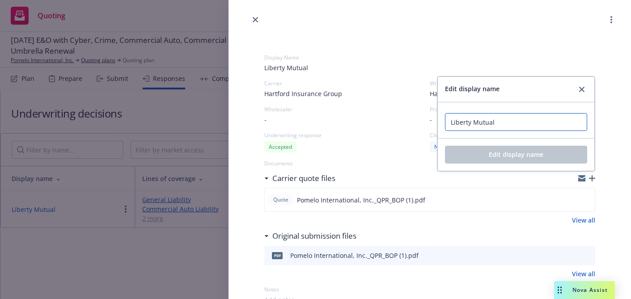
click at [481, 123] on input "Liberty Mutual" at bounding box center [516, 122] width 142 height 18
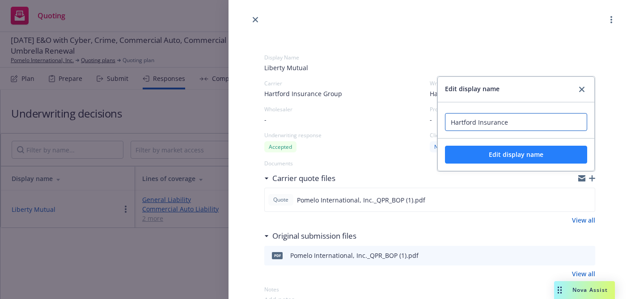
type input "Hartford Insurance"
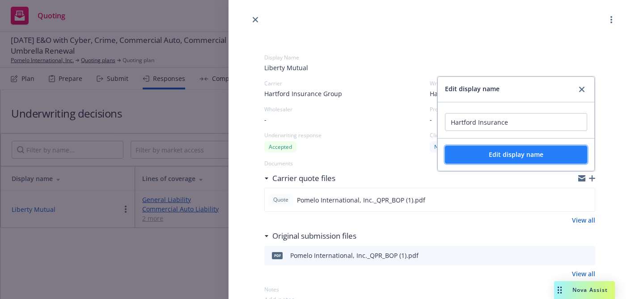
click at [510, 158] on span "Edit display name" at bounding box center [516, 154] width 55 height 9
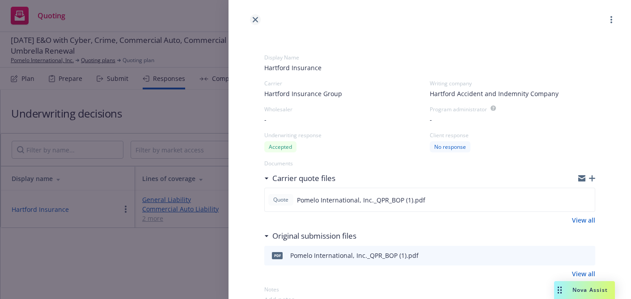
click at [255, 18] on icon "close" at bounding box center [255, 19] width 5 height 5
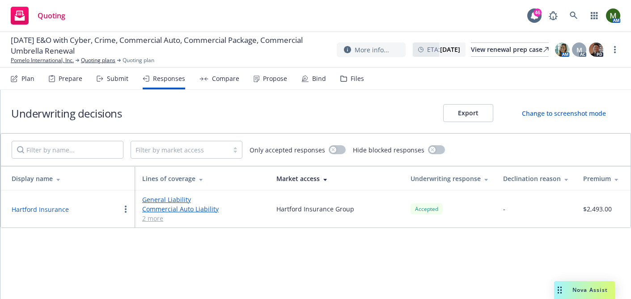
click at [265, 81] on div "Propose" at bounding box center [275, 78] width 24 height 7
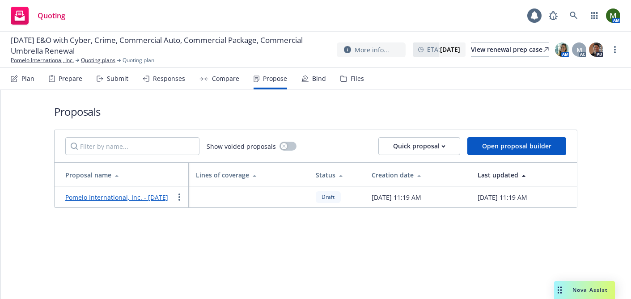
click at [111, 203] on div "Pomelo International, Inc. - October 2025" at bounding box center [116, 197] width 103 height 11
click at [112, 196] on link "Pomelo International, Inc. - October 2025" at bounding box center [116, 197] width 103 height 9
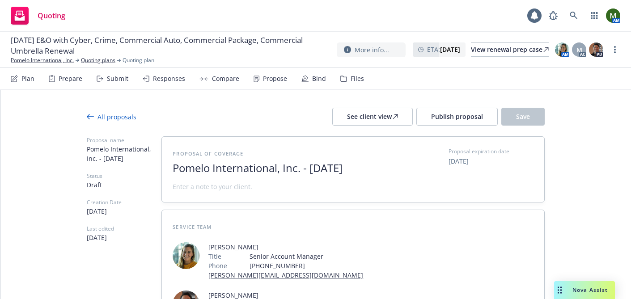
click at [315, 170] on span "Pomelo International, Inc. - October 2025" at bounding box center [282, 168] width 219 height 13
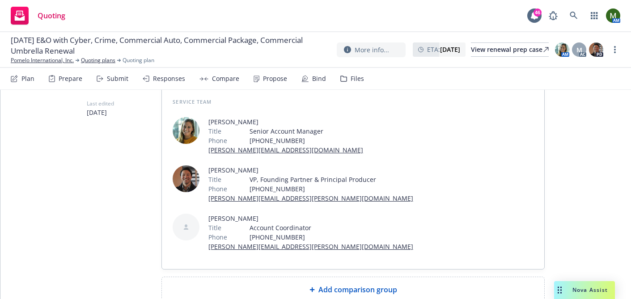
scroll to position [183, 0]
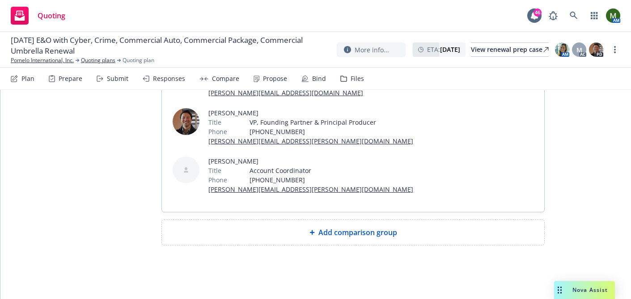
click at [301, 236] on div "Add comparison group" at bounding box center [353, 232] width 368 height 11
type textarea "x"
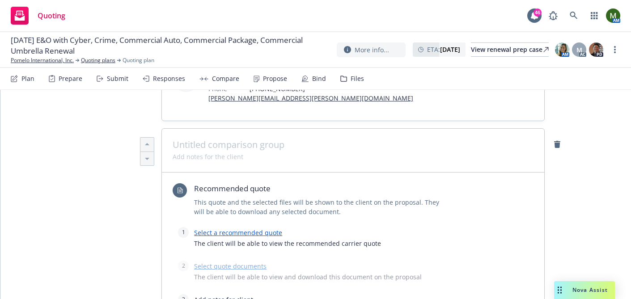
scroll to position [312, 0]
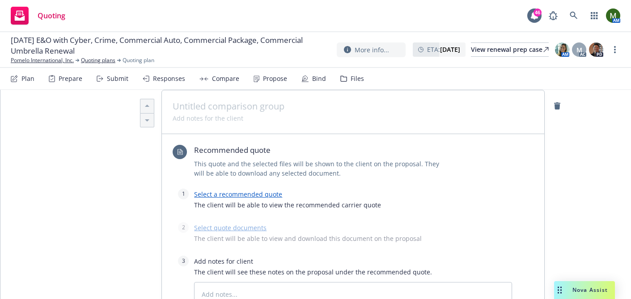
click at [253, 109] on span at bounding box center [353, 106] width 361 height 11
click at [242, 196] on link "Select a recommended quote" at bounding box center [238, 194] width 88 height 9
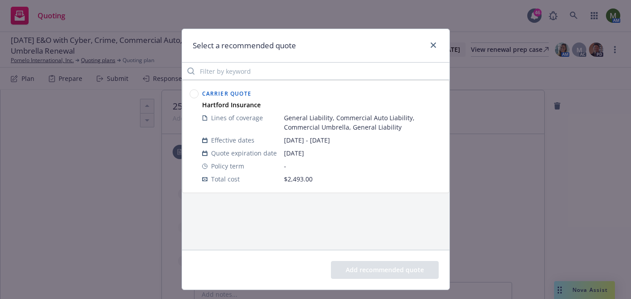
click at [194, 91] on circle at bounding box center [194, 94] width 9 height 9
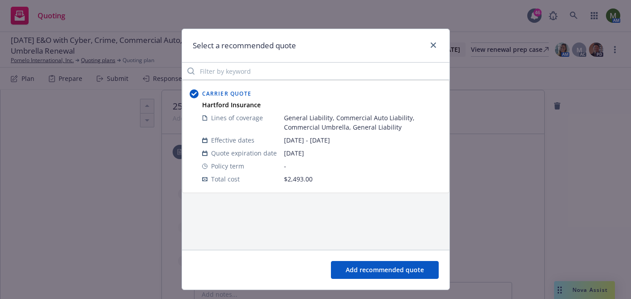
click at [366, 269] on button "Add recommended quote" at bounding box center [385, 270] width 108 height 18
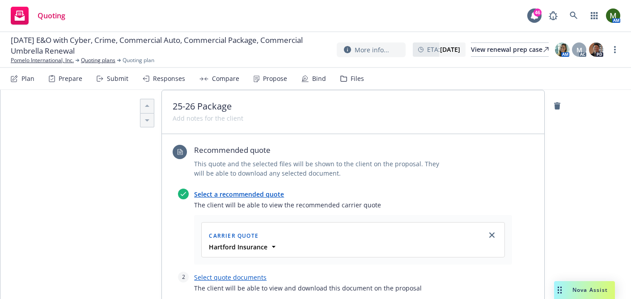
click at [247, 276] on link "Select quote documents" at bounding box center [230, 277] width 72 height 9
type textarea "x"
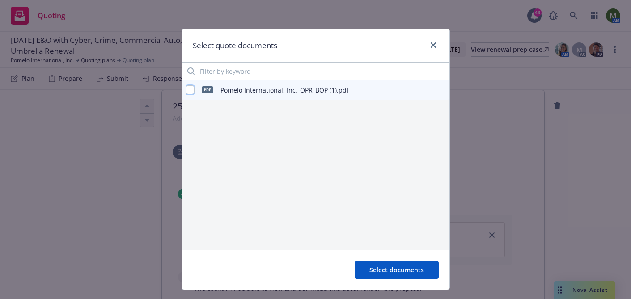
click at [194, 90] on input "checkbox" at bounding box center [190, 89] width 9 height 9
checkbox input "true"
click at [403, 266] on button "Select documents" at bounding box center [397, 270] width 84 height 18
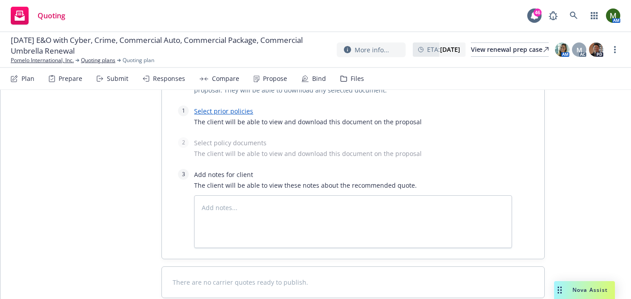
scroll to position [672, 0]
click at [229, 109] on link "Select prior policies" at bounding box center [223, 110] width 59 height 9
type textarea "x"
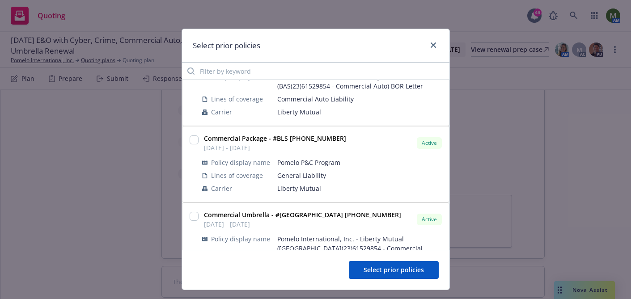
scroll to position [280, 0]
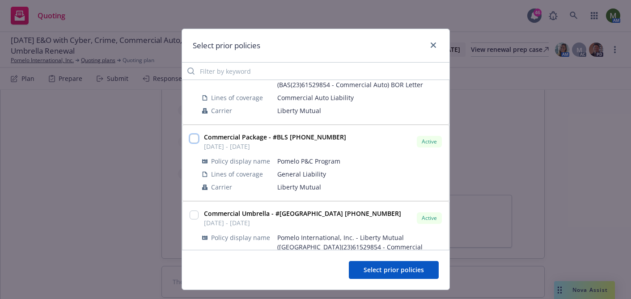
click at [193, 134] on input "checkbox" at bounding box center [194, 138] width 9 height 9
checkbox input "true"
click at [197, 211] on input "checkbox" at bounding box center [194, 215] width 9 height 9
checkbox input "true"
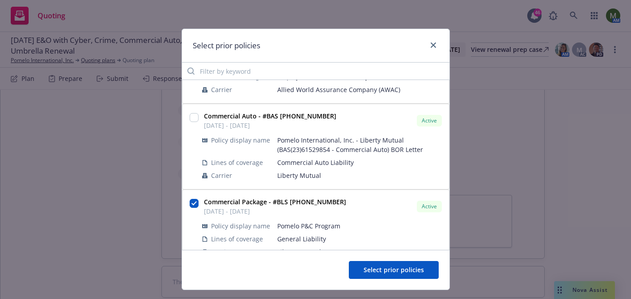
scroll to position [213, 0]
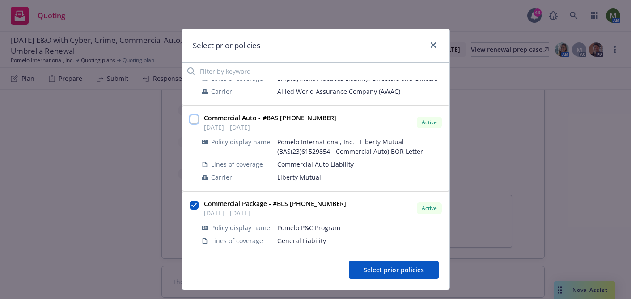
click at [193, 115] on input "checkbox" at bounding box center [194, 119] width 9 height 9
checkbox input "true"
click at [379, 268] on span "Select prior policies" at bounding box center [394, 270] width 60 height 9
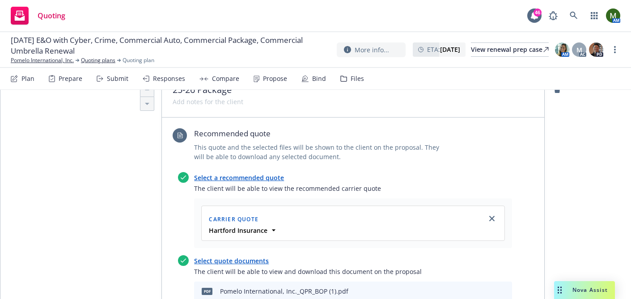
scroll to position [0, 0]
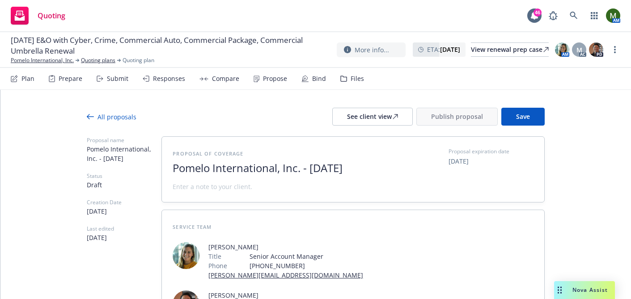
click at [517, 114] on span "Save" at bounding box center [523, 116] width 14 height 9
click at [391, 118] on div "See client view" at bounding box center [372, 116] width 51 height 17
click at [478, 88] on nav "Plan Prepare Submit Responses Compare Propose Bind Files" at bounding box center [316, 78] width 610 height 21
type textarea "x"
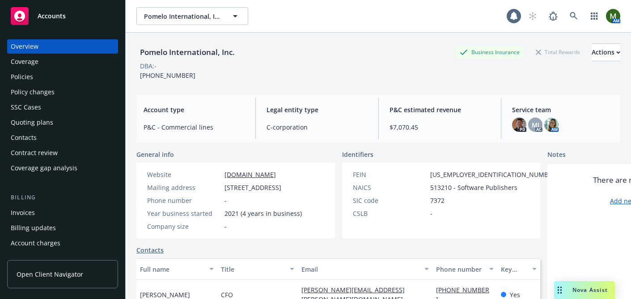
click at [48, 76] on div "Policies" at bounding box center [63, 77] width 104 height 14
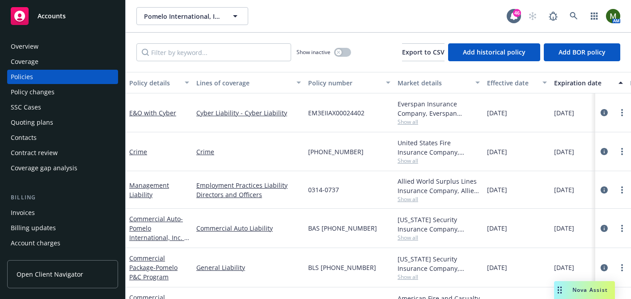
click at [60, 119] on div "Quoting plans" at bounding box center [63, 122] width 104 height 14
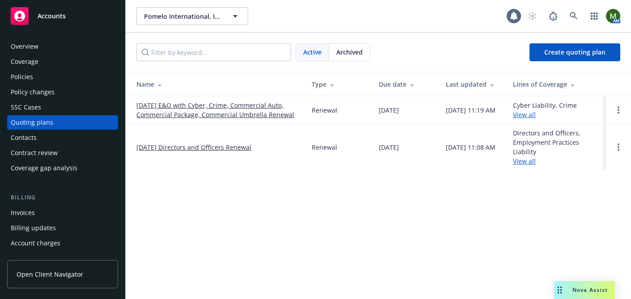
click at [219, 112] on link "[DATE] E&O with Cyber, Crime, Commercial Auto, Commercial Package, Commercial U…" at bounding box center [216, 110] width 161 height 19
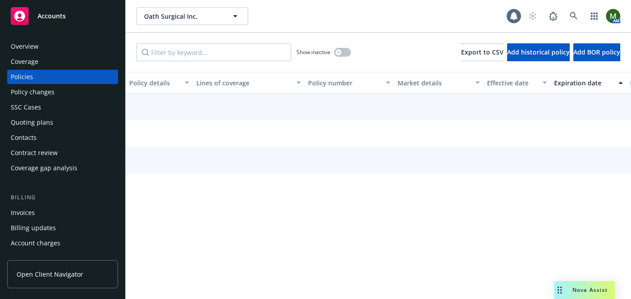
click at [39, 77] on div "Policies" at bounding box center [63, 77] width 104 height 14
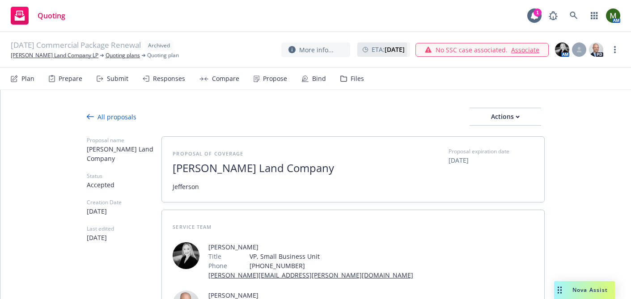
type textarea "x"
click at [65, 52] on link "[PERSON_NAME] Land Company LP" at bounding box center [55, 55] width 88 height 8
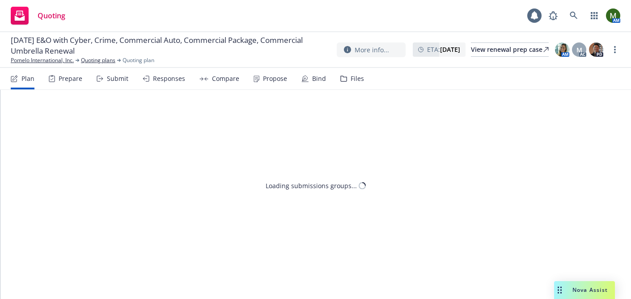
click at [351, 81] on div "Files" at bounding box center [357, 78] width 13 height 7
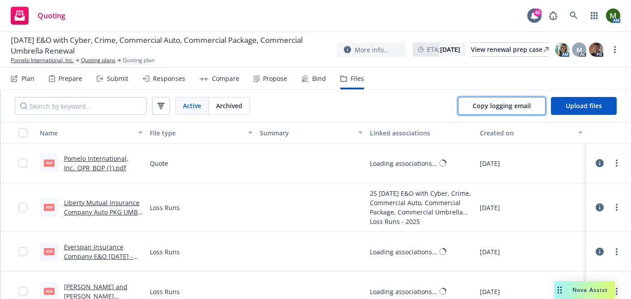
click at [486, 104] on span "Copy logging email" at bounding box center [502, 106] width 58 height 9
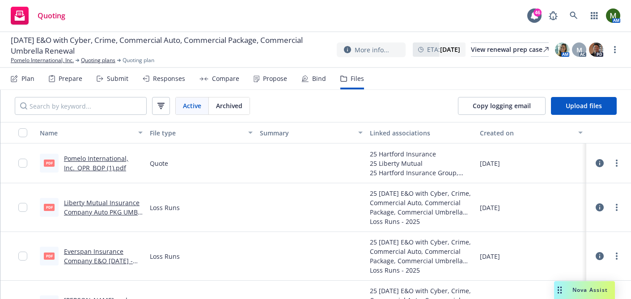
click at [166, 79] on div "Responses" at bounding box center [169, 78] width 32 height 7
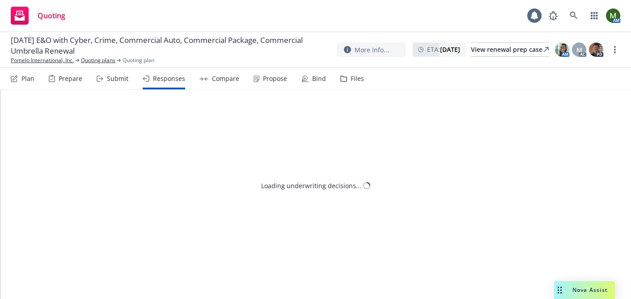
click at [264, 85] on div "Propose" at bounding box center [271, 78] width 34 height 21
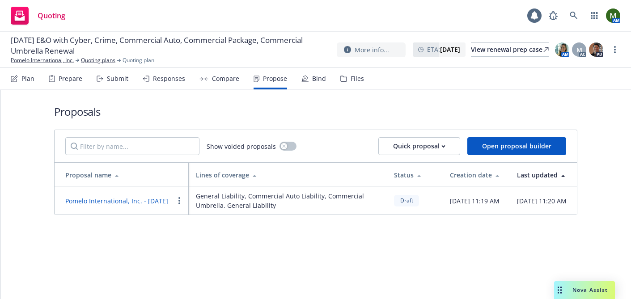
click at [221, 84] on div "Compare" at bounding box center [220, 78] width 40 height 21
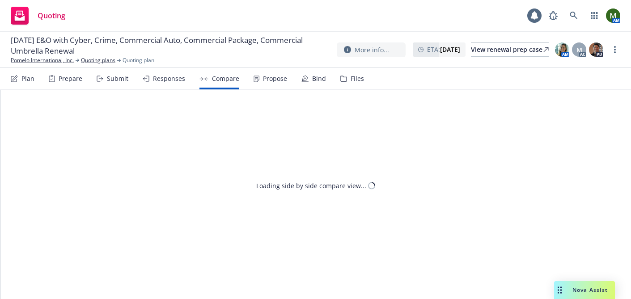
click at [118, 86] on div "Submit" at bounding box center [113, 78] width 32 height 21
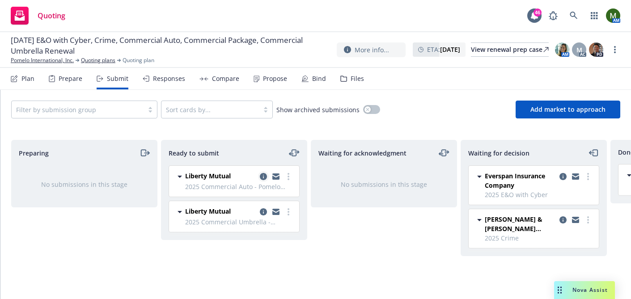
click at [266, 177] on icon "copy logging email" at bounding box center [263, 176] width 7 height 7
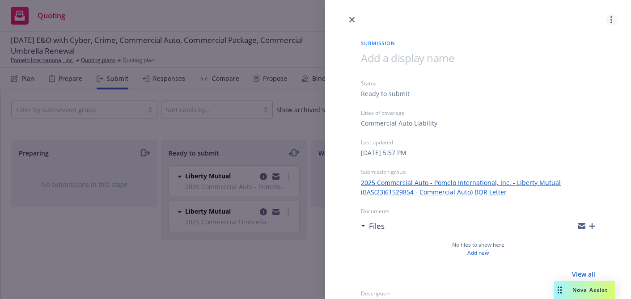
click at [612, 18] on icon "more" at bounding box center [612, 19] width 2 height 7
click at [583, 57] on span "Archive submission" at bounding box center [576, 59] width 80 height 9
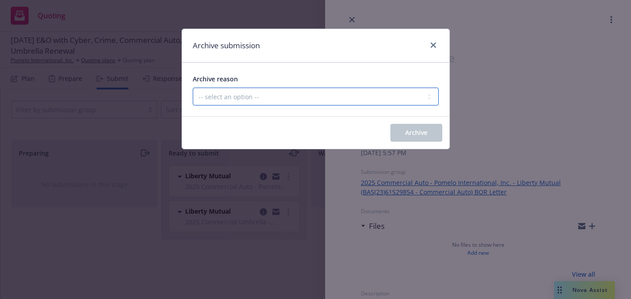
click at [345, 102] on select "-- select an option -- Carrier unresponsive Client decided not to proceed with …" at bounding box center [316, 97] width 246 height 18
select select "OTHER"
click at [193, 88] on select "-- select an option -- Carrier unresponsive Client decided not to proceed with …" at bounding box center [316, 97] width 246 height 18
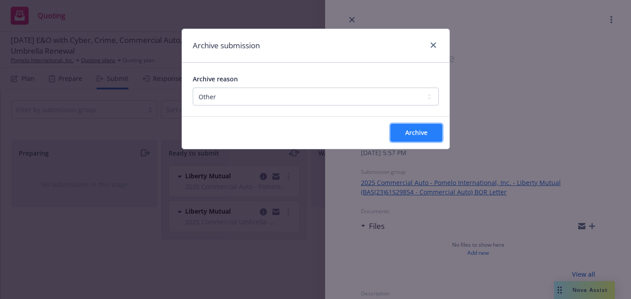
click at [410, 131] on span "Archive" at bounding box center [416, 132] width 22 height 9
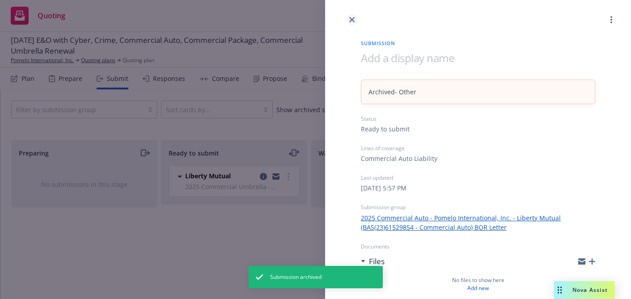
click at [348, 21] on link "close" at bounding box center [352, 19] width 11 height 11
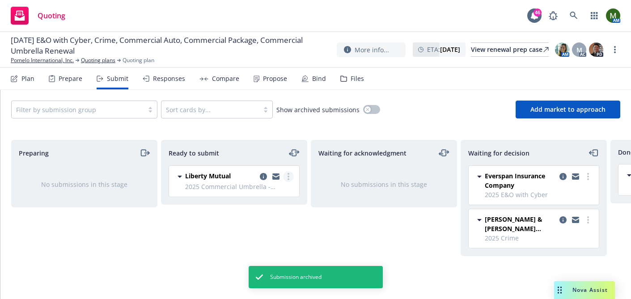
click at [288, 178] on icon "more" at bounding box center [289, 176] width 2 height 7
click at [261, 178] on icon "copy logging email" at bounding box center [263, 176] width 7 height 7
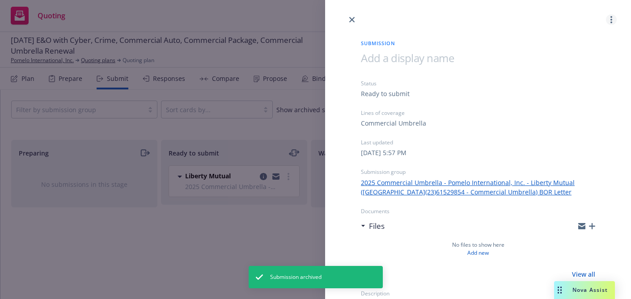
click at [611, 19] on icon "more" at bounding box center [612, 19] width 2 height 7
click at [579, 59] on span "Archive submission" at bounding box center [576, 59] width 80 height 9
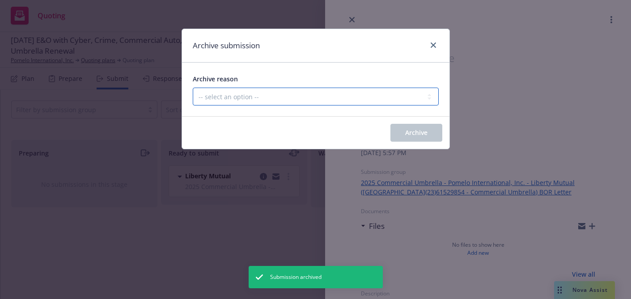
click at [295, 96] on select "-- select an option -- Carrier unresponsive Client decided not to proceed with …" at bounding box center [316, 97] width 246 height 18
select select "OTHER"
click at [193, 88] on select "-- select an option -- Carrier unresponsive Client decided not to proceed with …" at bounding box center [316, 97] width 246 height 18
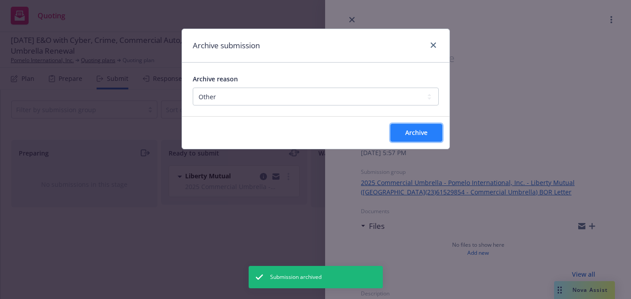
click at [401, 133] on button "Archive" at bounding box center [417, 133] width 52 height 18
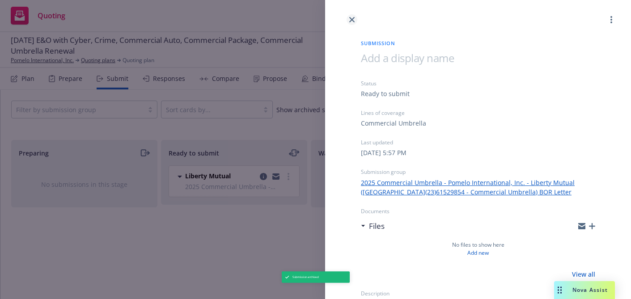
click at [350, 19] on icon "close" at bounding box center [351, 19] width 5 height 5
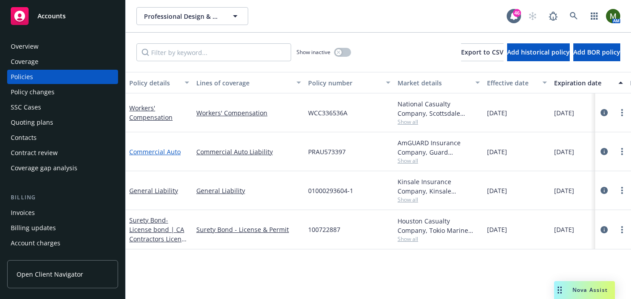
click at [167, 151] on link "Commercial Auto" at bounding box center [154, 152] width 51 height 9
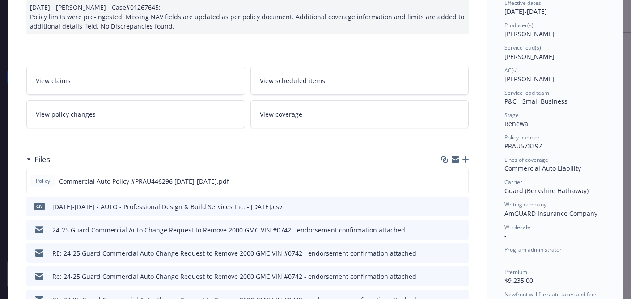
scroll to position [128, 0]
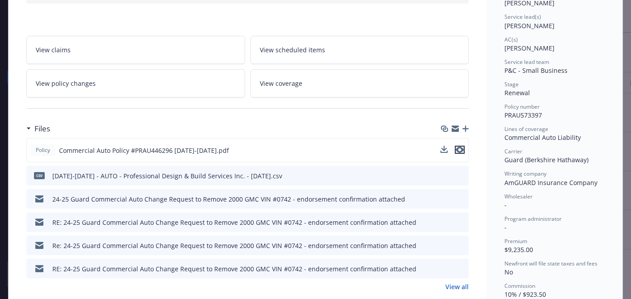
click at [457, 149] on icon "preview file" at bounding box center [460, 150] width 8 height 6
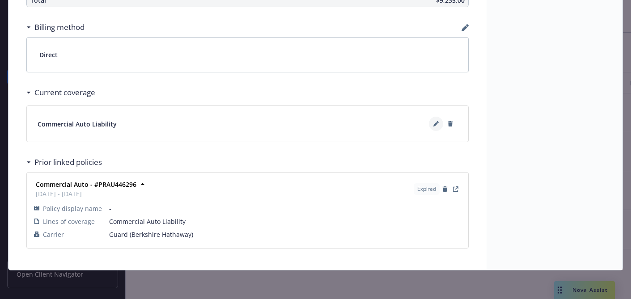
click at [436, 126] on icon at bounding box center [436, 123] width 5 height 5
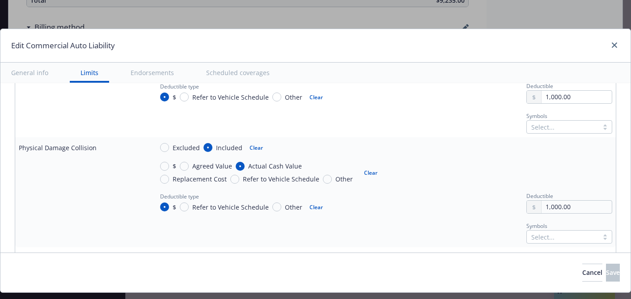
scroll to position [776, 0]
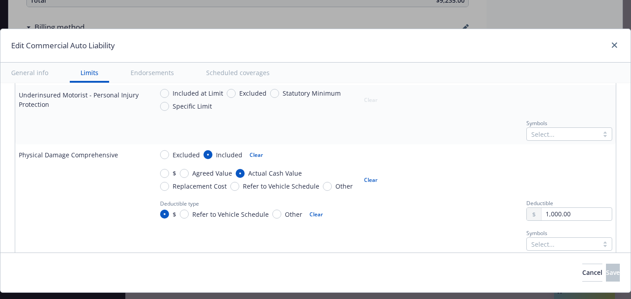
click at [214, 76] on button "Scheduled coverages" at bounding box center [238, 73] width 85 height 20
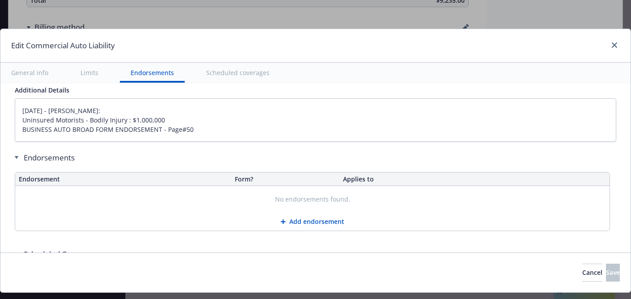
scroll to position [1526, 0]
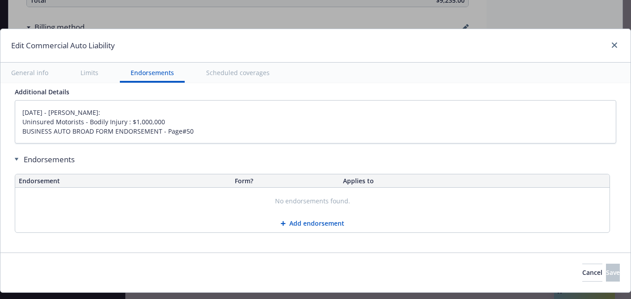
click at [170, 73] on button "Endorsements" at bounding box center [152, 73] width 65 height 20
click at [101, 72] on button "Limits" at bounding box center [89, 73] width 39 height 20
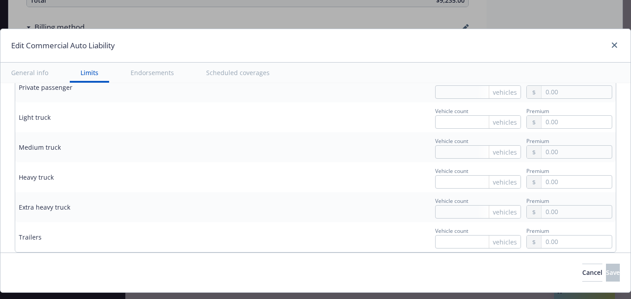
click at [30, 71] on button "General info" at bounding box center [29, 73] width 59 height 20
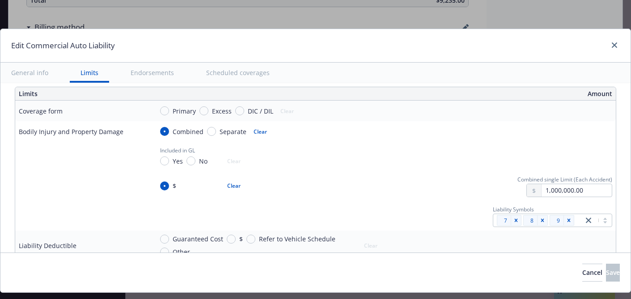
type textarea "x"
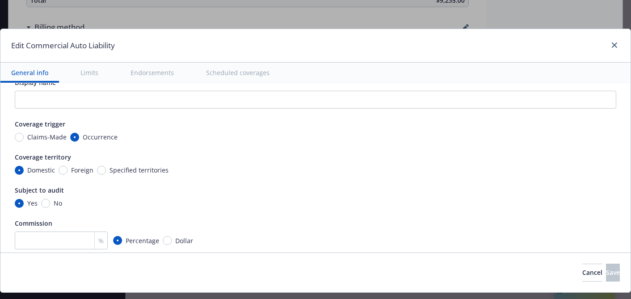
scroll to position [0, 0]
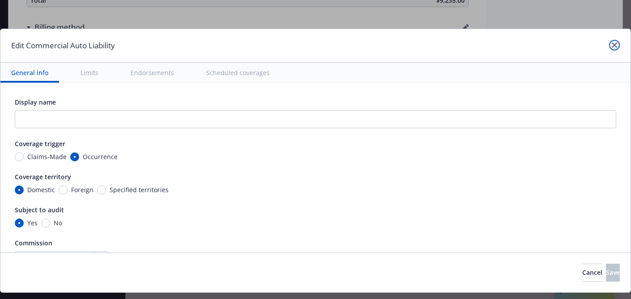
click at [612, 44] on icon "close" at bounding box center [614, 45] width 5 height 5
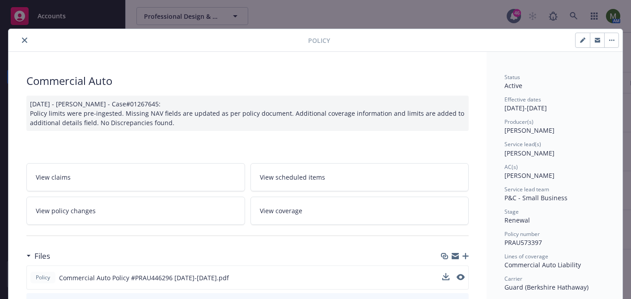
click at [22, 38] on icon "close" at bounding box center [24, 40] width 5 height 5
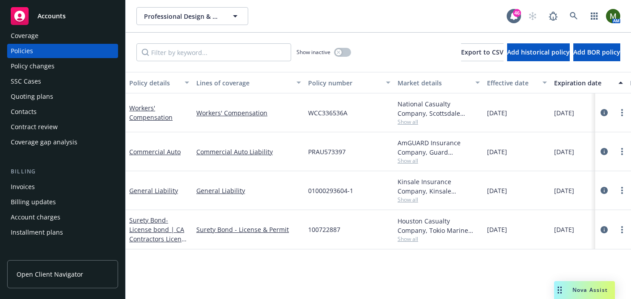
scroll to position [20, 0]
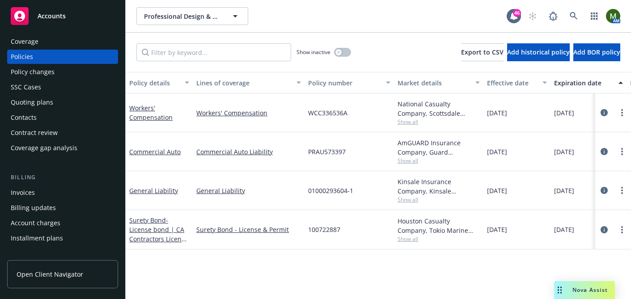
click at [56, 105] on div "Quoting plans" at bounding box center [63, 102] width 104 height 14
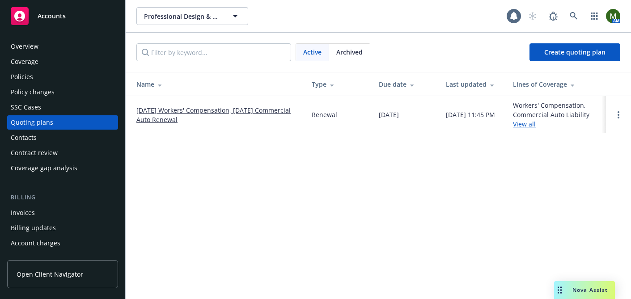
click at [164, 109] on link "[DATE] Workers' Compensation, [DATE] Commercial Auto Renewal" at bounding box center [216, 115] width 161 height 19
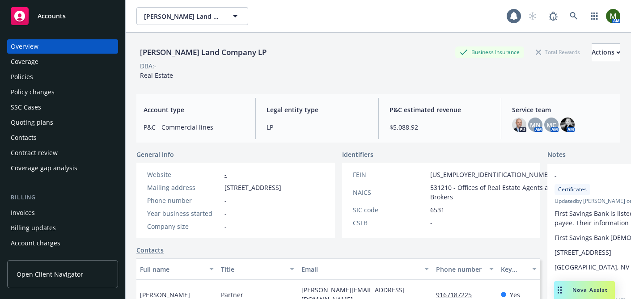
click at [25, 75] on div "Policies" at bounding box center [22, 77] width 22 height 14
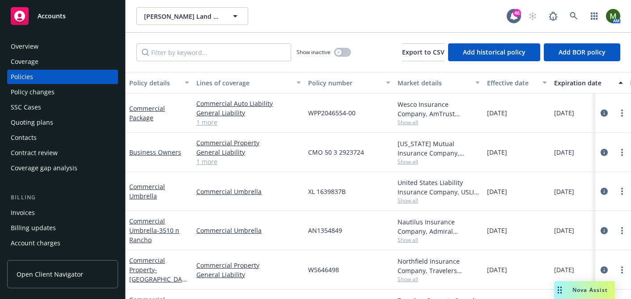
scroll to position [140, 0]
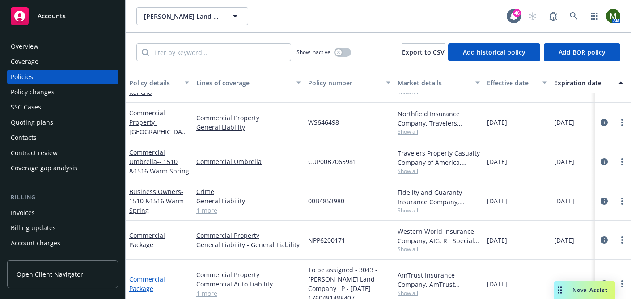
click at [150, 275] on link "Commercial Package" at bounding box center [147, 284] width 36 height 18
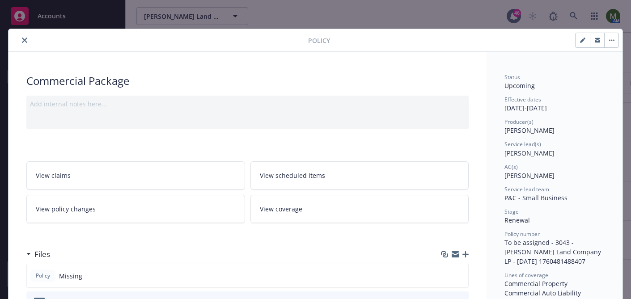
click at [579, 41] on button "button" at bounding box center [583, 40] width 14 height 14
select select "RENEWAL"
select select "12"
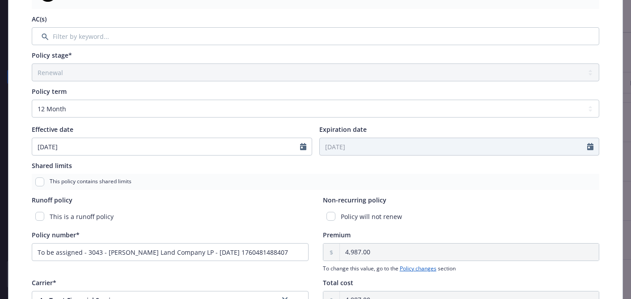
scroll to position [288, 0]
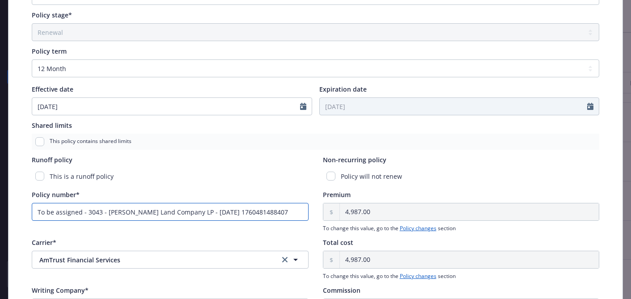
click at [252, 211] on input "To be assigned - 3043 - Turner Land Company LP - 10/14/2025 1760481488407" at bounding box center [170, 212] width 277 height 18
paste input "WPP2046554-01"
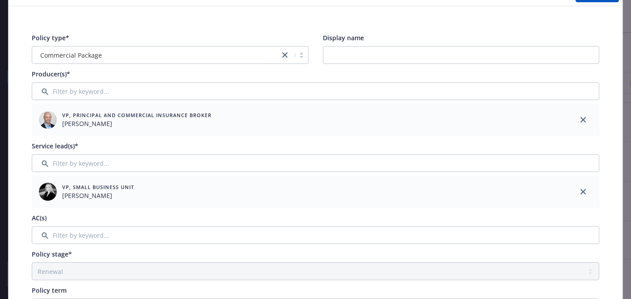
scroll to position [0, 0]
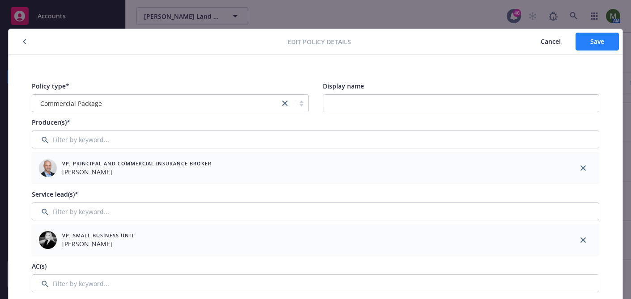
type input "WPP2046554-01"
click at [600, 46] on span "Save" at bounding box center [598, 41] width 14 height 9
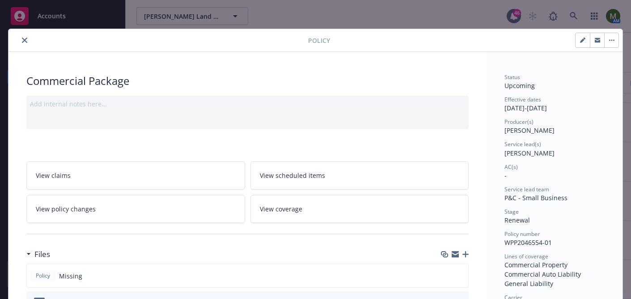
click at [464, 253] on icon "button" at bounding box center [466, 254] width 6 height 6
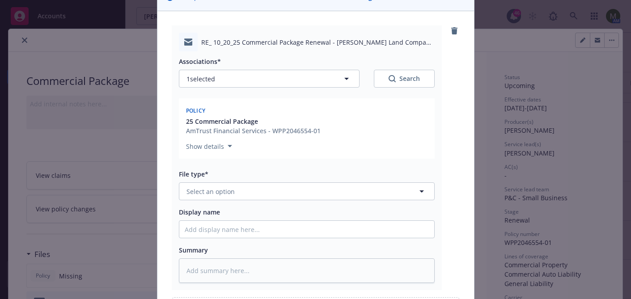
scroll to position [90, 0]
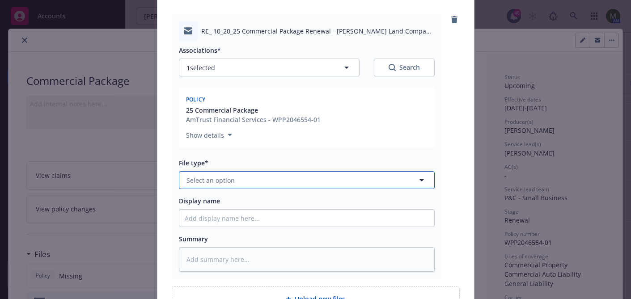
click at [351, 174] on button "Select an option" at bounding box center [307, 180] width 256 height 18
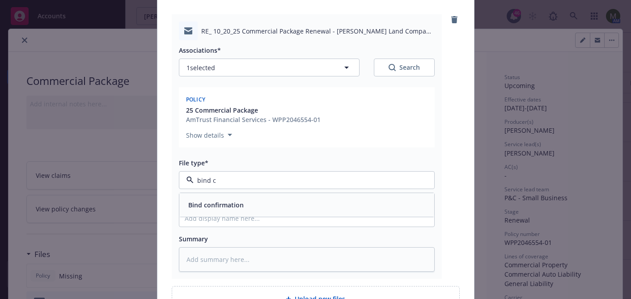
type input "bind co"
click at [334, 205] on div "Bind confirmation" at bounding box center [307, 205] width 244 height 13
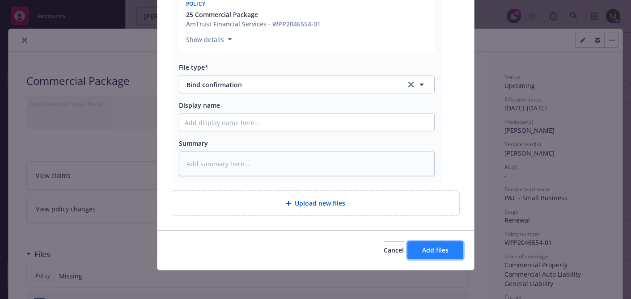
click at [441, 251] on span "Add files" at bounding box center [435, 250] width 26 height 9
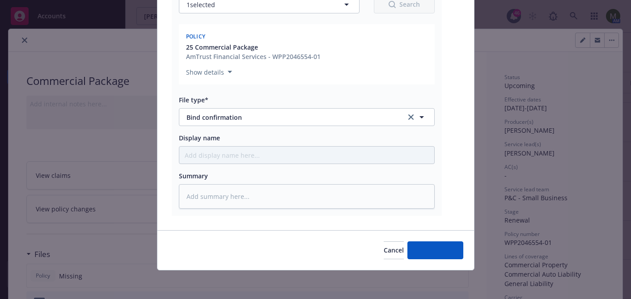
scroll to position [153, 0]
type textarea "x"
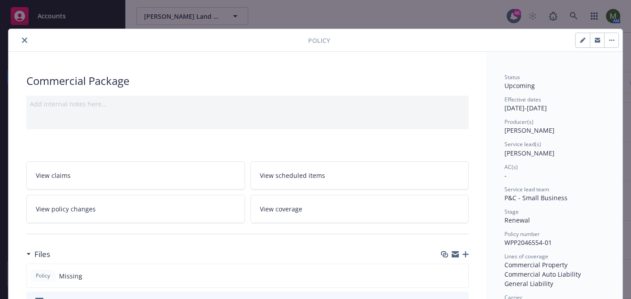
click at [27, 42] on icon "close" at bounding box center [24, 40] width 5 height 5
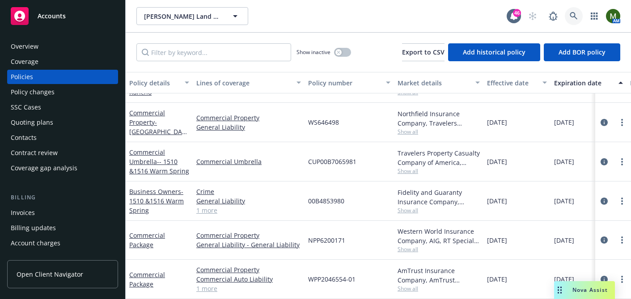
click at [576, 16] on icon at bounding box center [574, 16] width 8 height 8
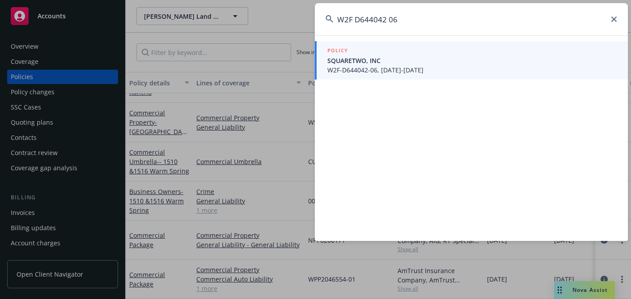
type input "W2F D644042 06"
click at [422, 67] on span "W2F-D644042-06, 08/01/2024-08/01/2025" at bounding box center [472, 69] width 290 height 9
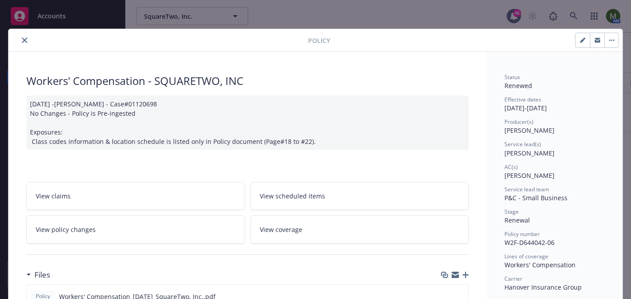
click at [25, 38] on icon "close" at bounding box center [24, 40] width 5 height 5
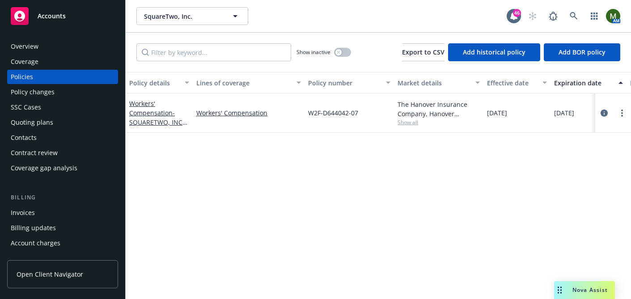
click at [36, 48] on div "Overview" at bounding box center [25, 46] width 28 height 14
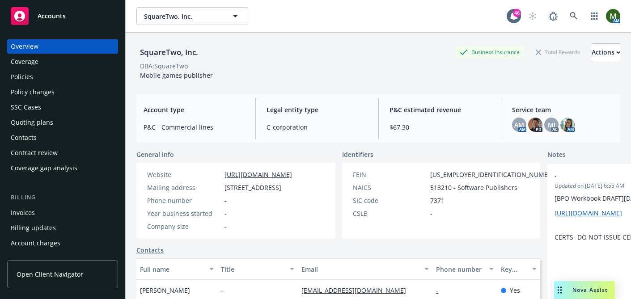
click at [50, 74] on div "Policies" at bounding box center [63, 77] width 104 height 14
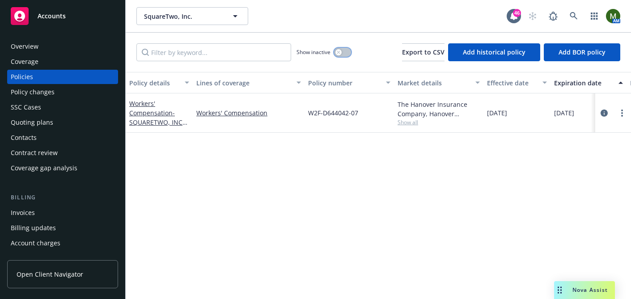
click at [341, 55] on button "button" at bounding box center [342, 52] width 17 height 9
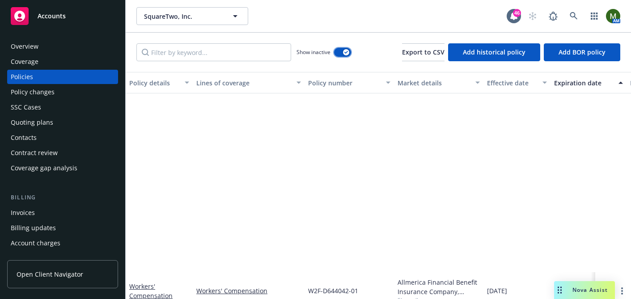
scroll to position [600, 0]
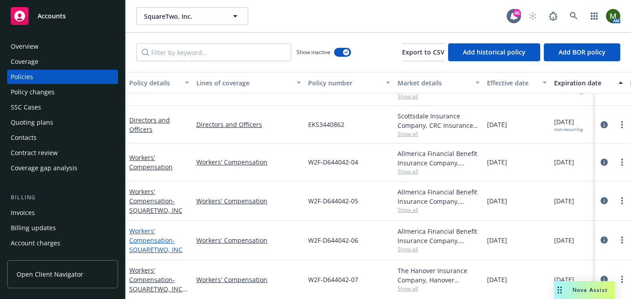
click at [152, 239] on link "Workers' Compensation - SQUARETWO, INC" at bounding box center [155, 240] width 53 height 27
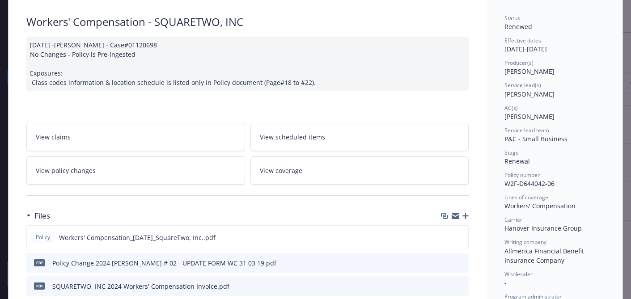
scroll to position [62, 0]
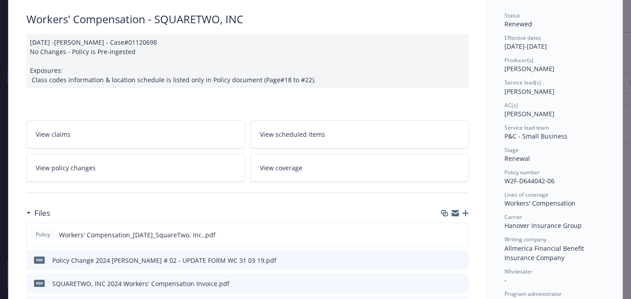
click at [455, 212] on icon "button" at bounding box center [455, 211] width 7 height 3
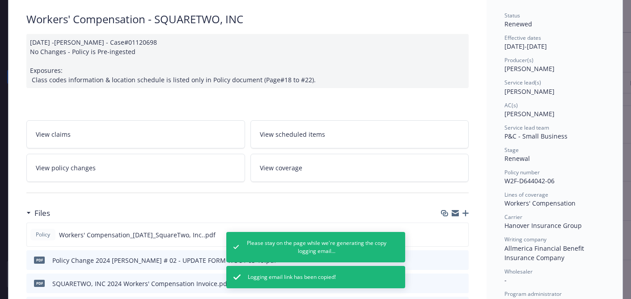
scroll to position [0, 0]
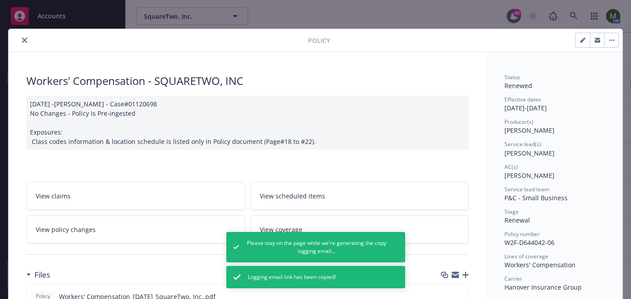
click at [23, 38] on icon "close" at bounding box center [24, 40] width 5 height 5
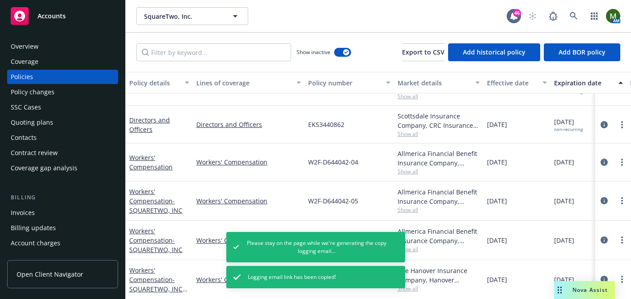
click at [43, 136] on div "Contacts" at bounding box center [63, 138] width 104 height 14
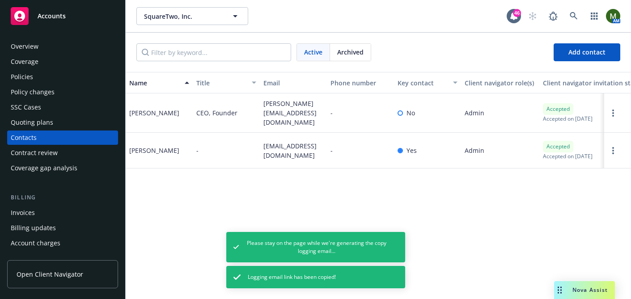
click at [272, 141] on span "wenli@squaretwo.co" at bounding box center [294, 150] width 60 height 19
copy span "wenli@squaretwo.co"
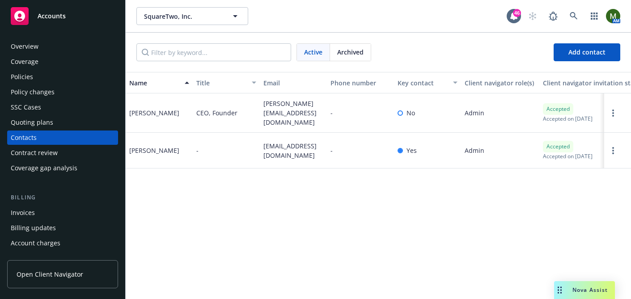
click at [64, 72] on div "Policies" at bounding box center [63, 77] width 104 height 14
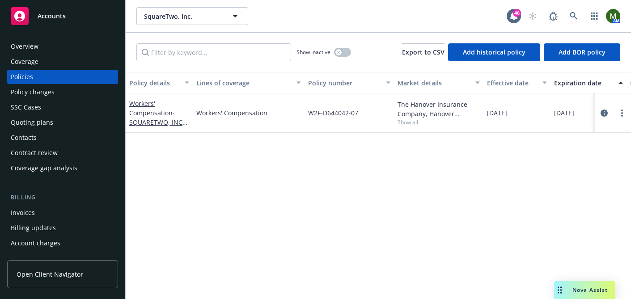
click at [53, 137] on div "Contacts" at bounding box center [63, 138] width 104 height 14
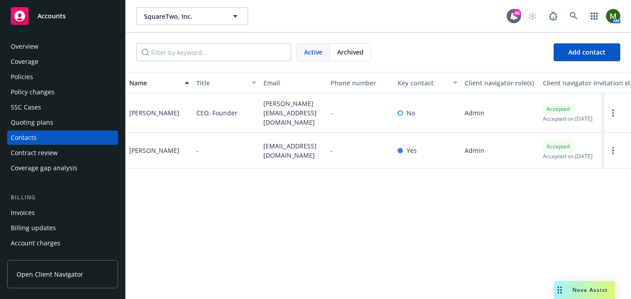
click at [273, 145] on span "wenli@squaretwo.co" at bounding box center [294, 150] width 60 height 19
copy span "wenli@squaretwo.co"
click at [53, 78] on div "Policies" at bounding box center [63, 77] width 104 height 14
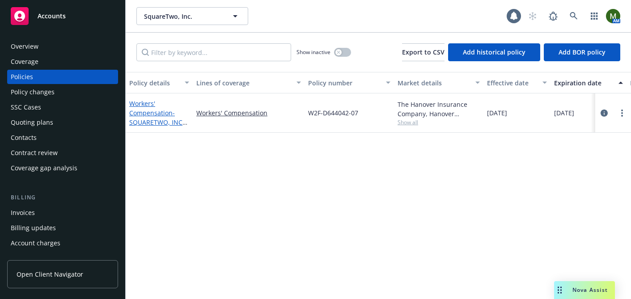
click at [161, 125] on span "- SQUARETWO, INC 25-26" at bounding box center [158, 122] width 58 height 27
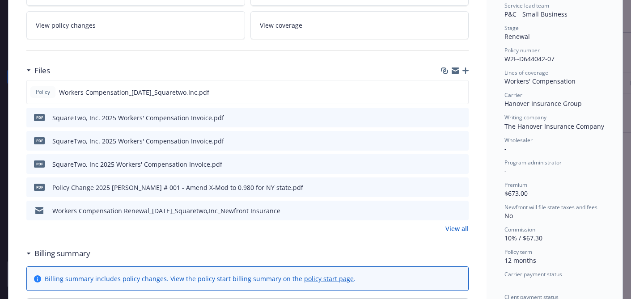
scroll to position [199, 0]
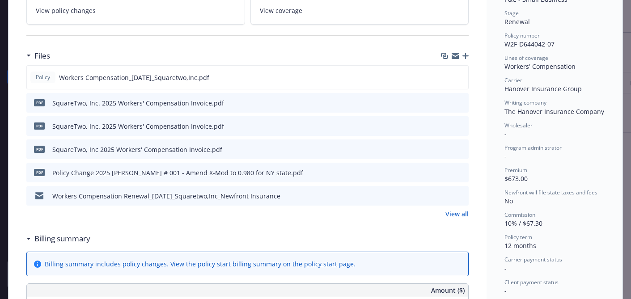
click at [462, 196] on icon "preview file" at bounding box center [460, 195] width 8 height 6
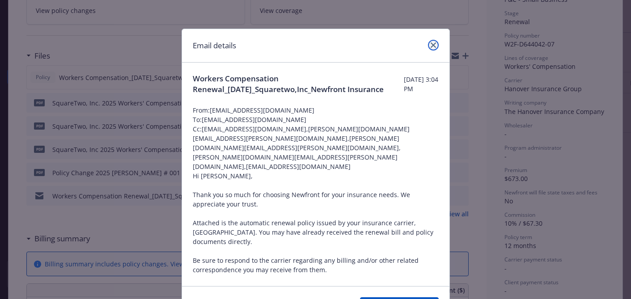
click at [433, 41] on link "close" at bounding box center [433, 45] width 11 height 11
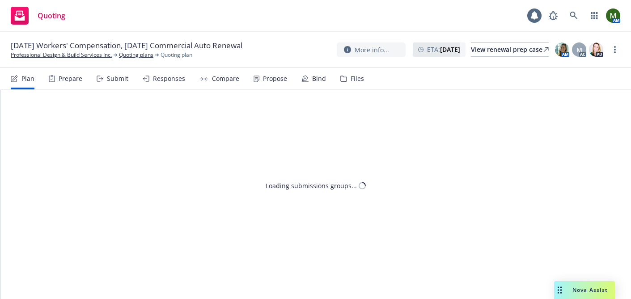
click at [342, 78] on icon at bounding box center [343, 79] width 7 height 6
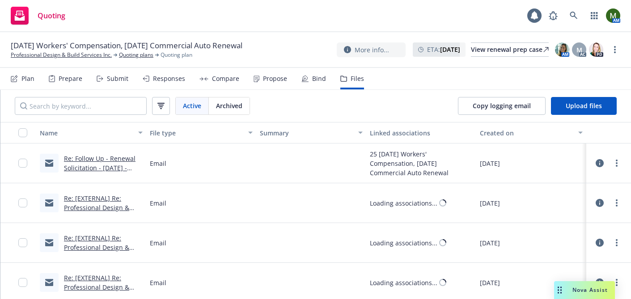
click at [455, 108] on div "Copy logging email Upload files" at bounding box center [537, 106] width 187 height 32
click at [472, 107] on button "Copy logging email" at bounding box center [502, 106] width 88 height 18
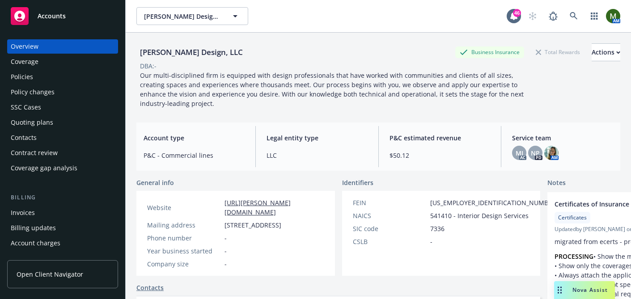
click at [68, 73] on div "Policies" at bounding box center [63, 77] width 104 height 14
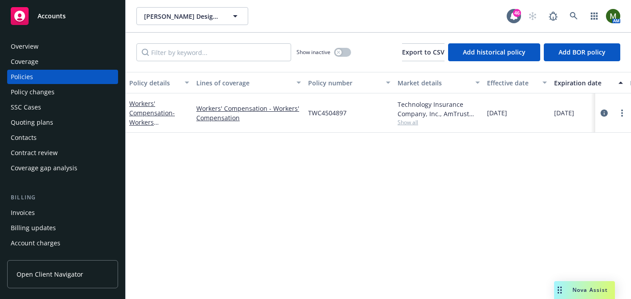
click at [64, 136] on div "Contacts" at bounding box center [63, 138] width 104 height 14
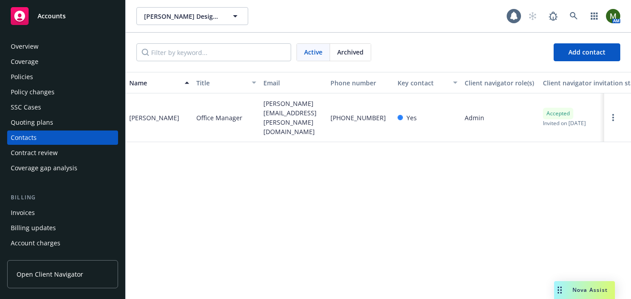
click at [218, 113] on span "Office Manager" at bounding box center [219, 117] width 46 height 9
copy span "Office Manager"
click at [51, 75] on div "Policies" at bounding box center [63, 77] width 104 height 14
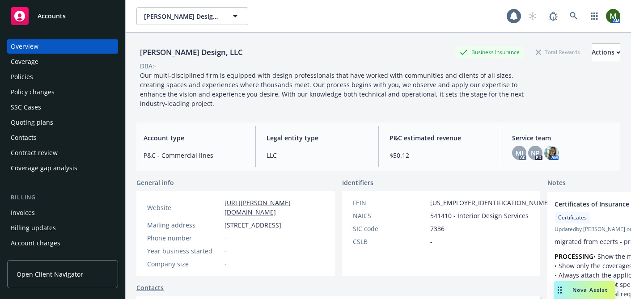
click at [34, 144] on div "Contacts" at bounding box center [24, 138] width 26 height 14
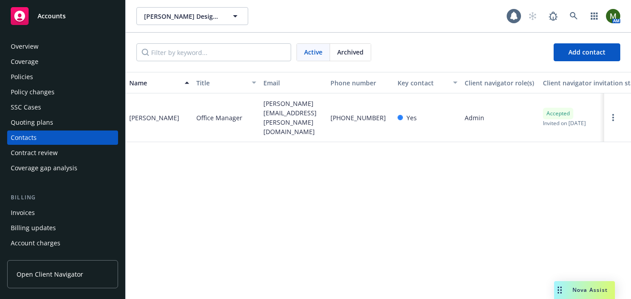
click at [221, 113] on span "Office Manager" at bounding box center [219, 117] width 46 height 9
click at [263, 110] on div "[PERSON_NAME][EMAIL_ADDRESS][PERSON_NAME][DOMAIN_NAME]" at bounding box center [293, 118] width 67 height 49
copy span "[PERSON_NAME][EMAIL_ADDRESS][PERSON_NAME][DOMAIN_NAME]"
